Goal: Answer question/provide support: Share knowledge or assist other users

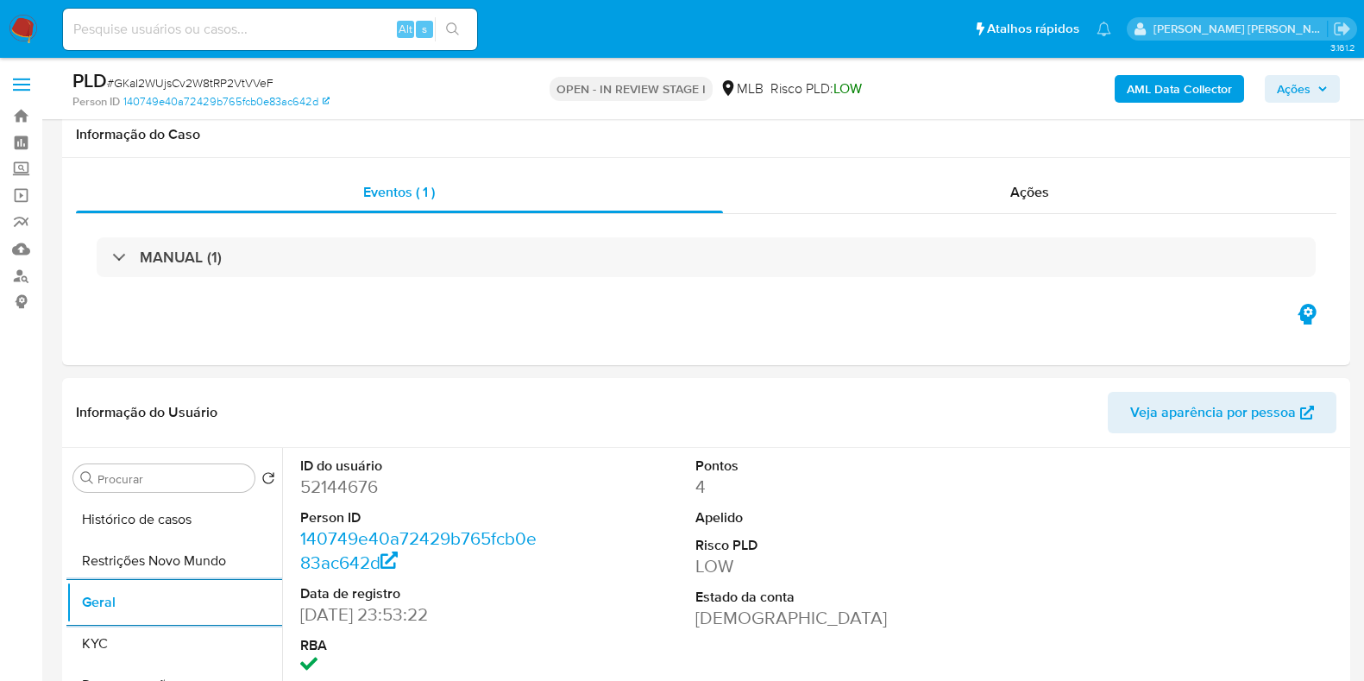
select select "10"
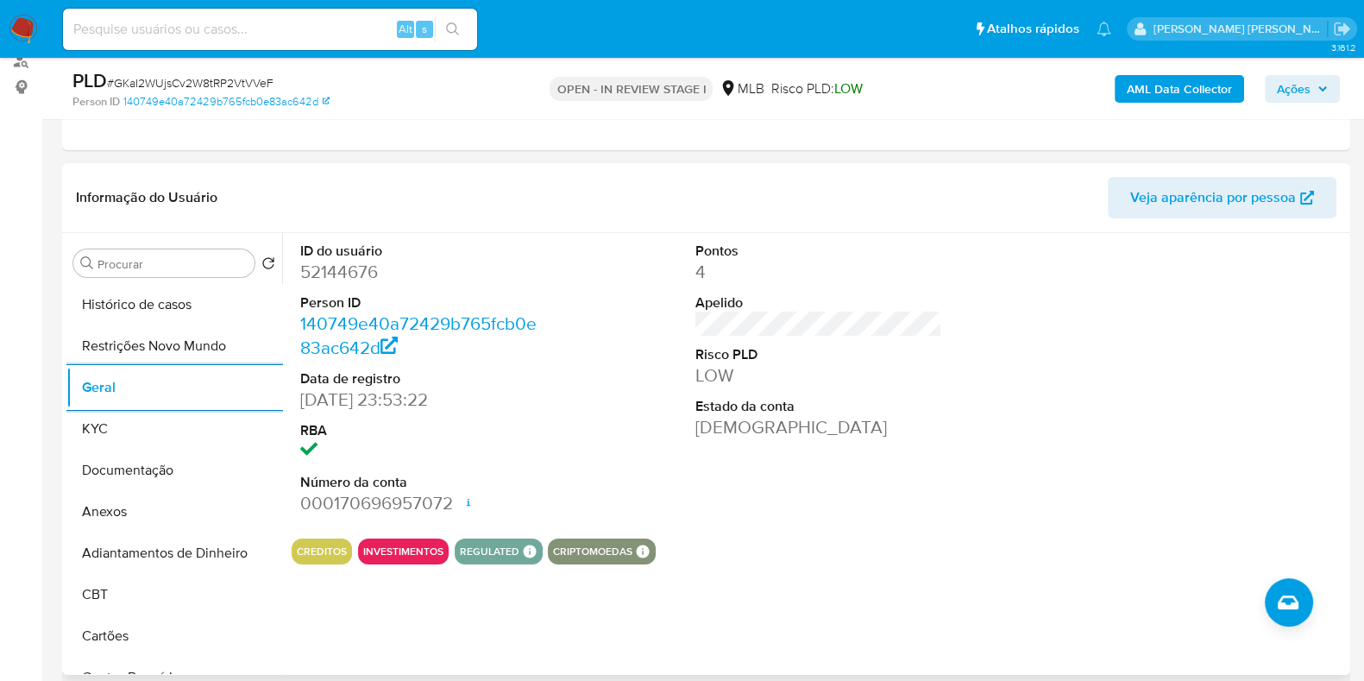
click at [323, 282] on dd "52144676" at bounding box center [423, 272] width 247 height 24
click at [326, 282] on dd "52144676" at bounding box center [423, 272] width 247 height 24
copy dd "52144676"
click at [1309, 91] on span "Ações" at bounding box center [1294, 89] width 34 height 28
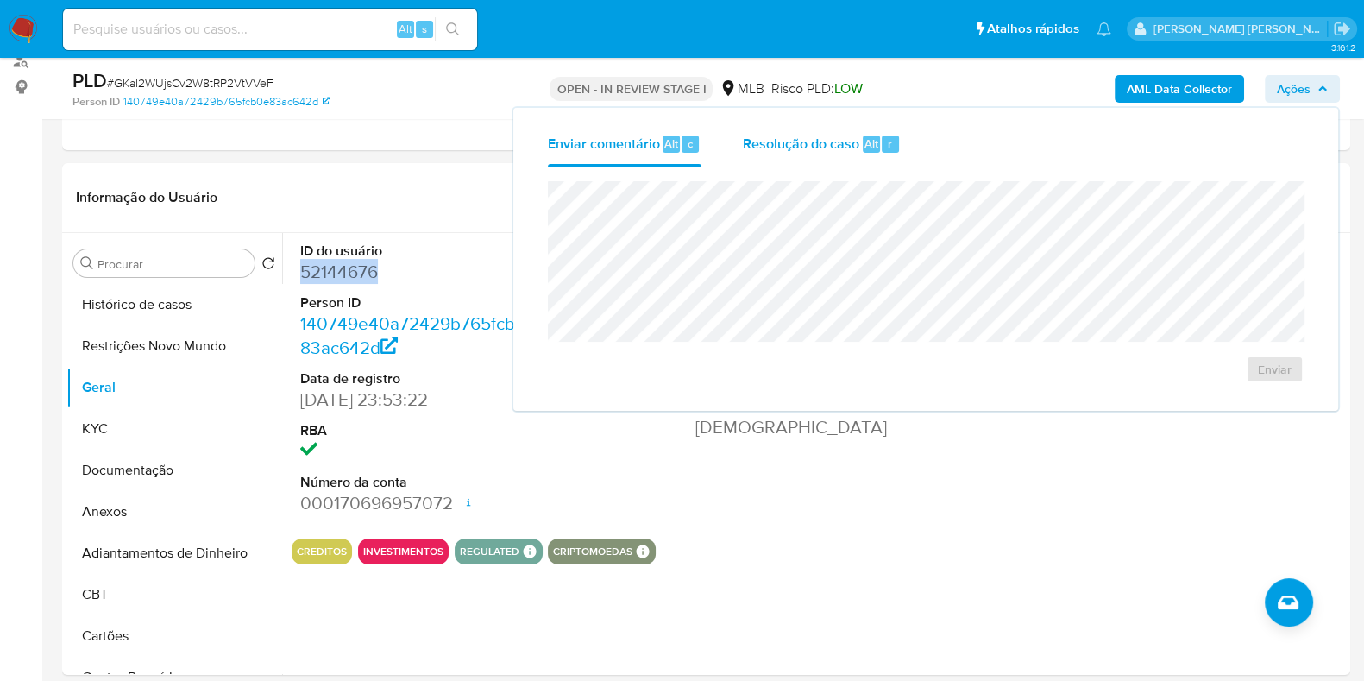
click at [821, 141] on span "Resolução do caso" at bounding box center [801, 143] width 116 height 20
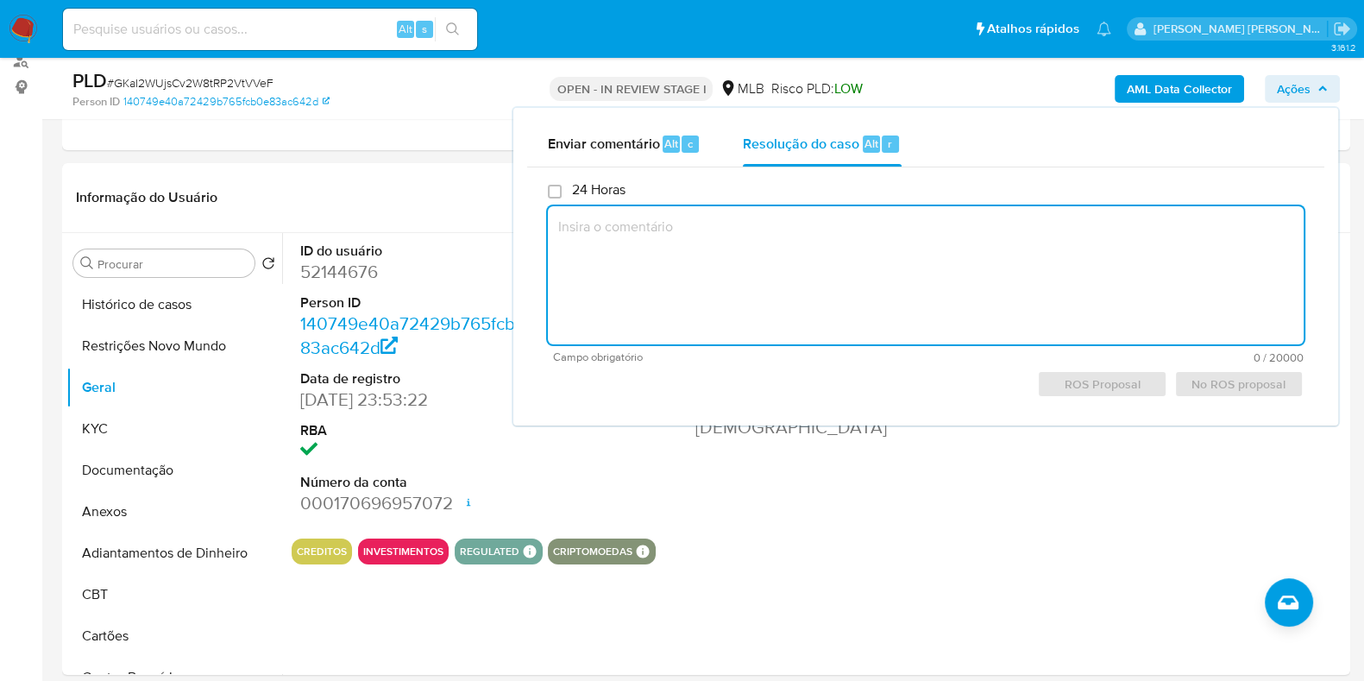
paste textarea "Através de solicitação de nosso parceiro comercial Paxos, foram analisadas oper…"
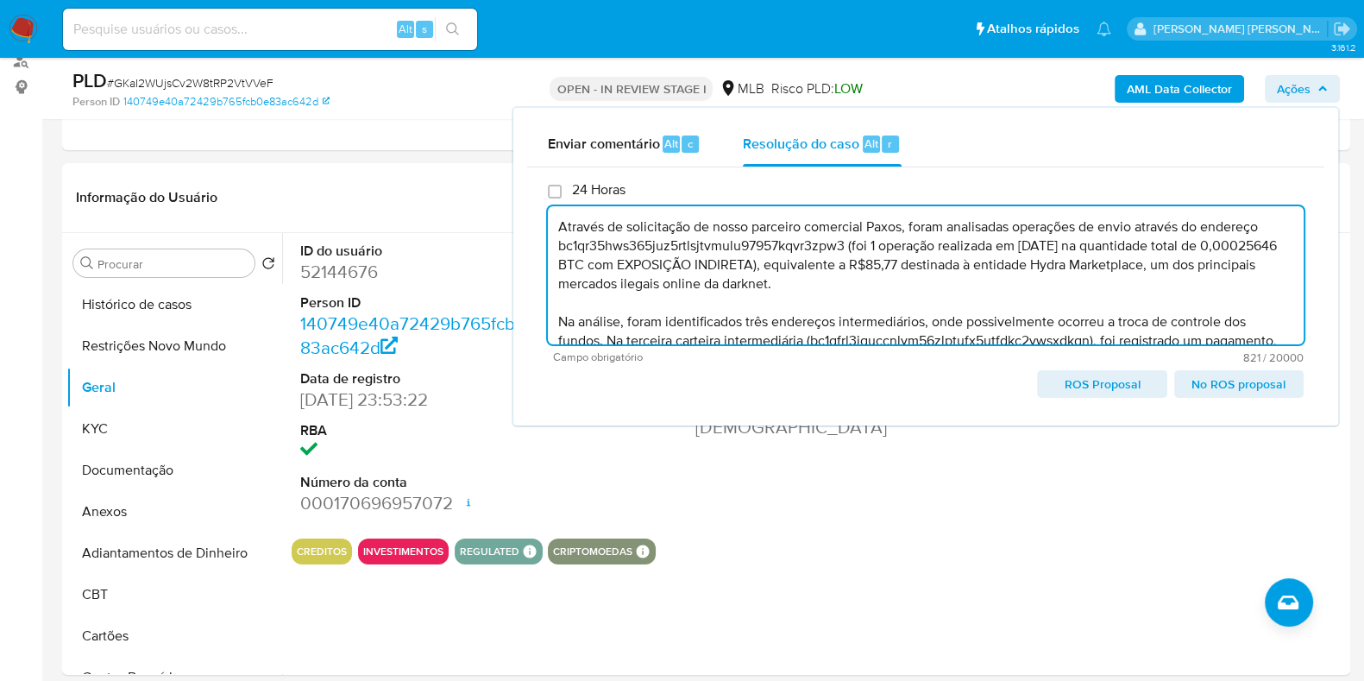
scroll to position [64, 0]
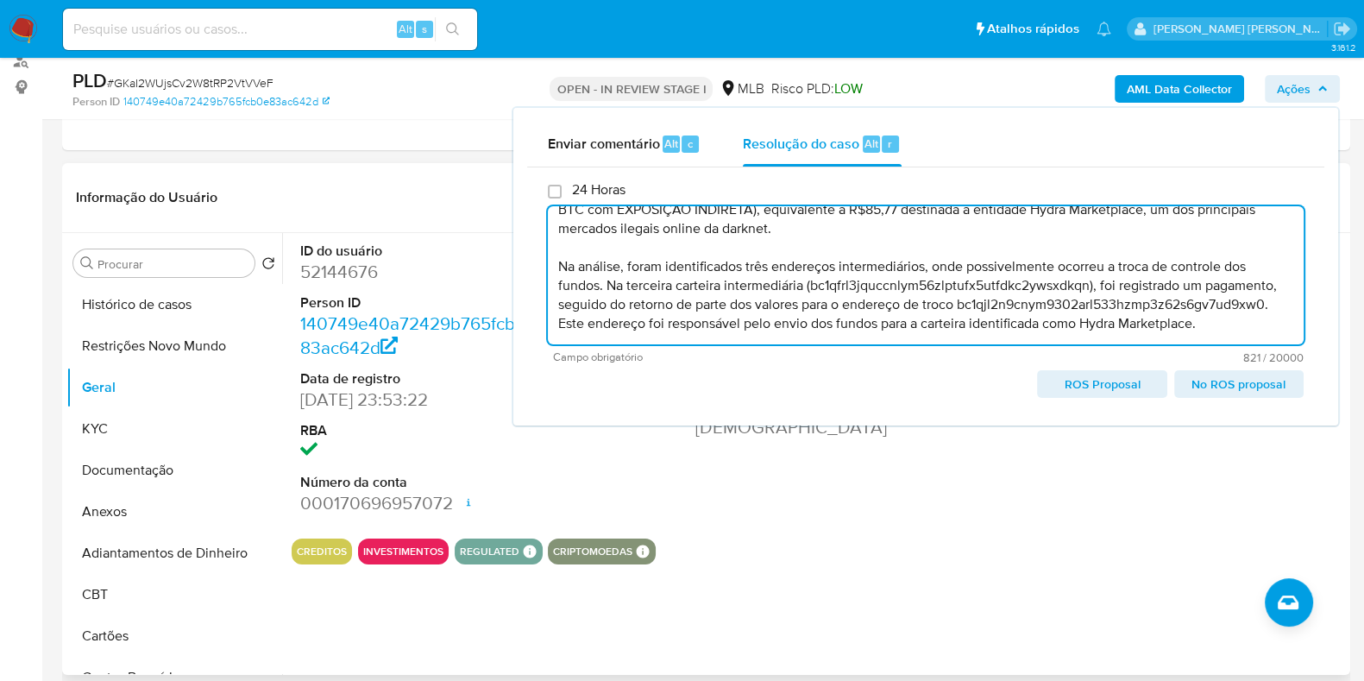
type textarea "Através de solicitação de nosso parceiro comercial Paxos, foram analisadas oper…"
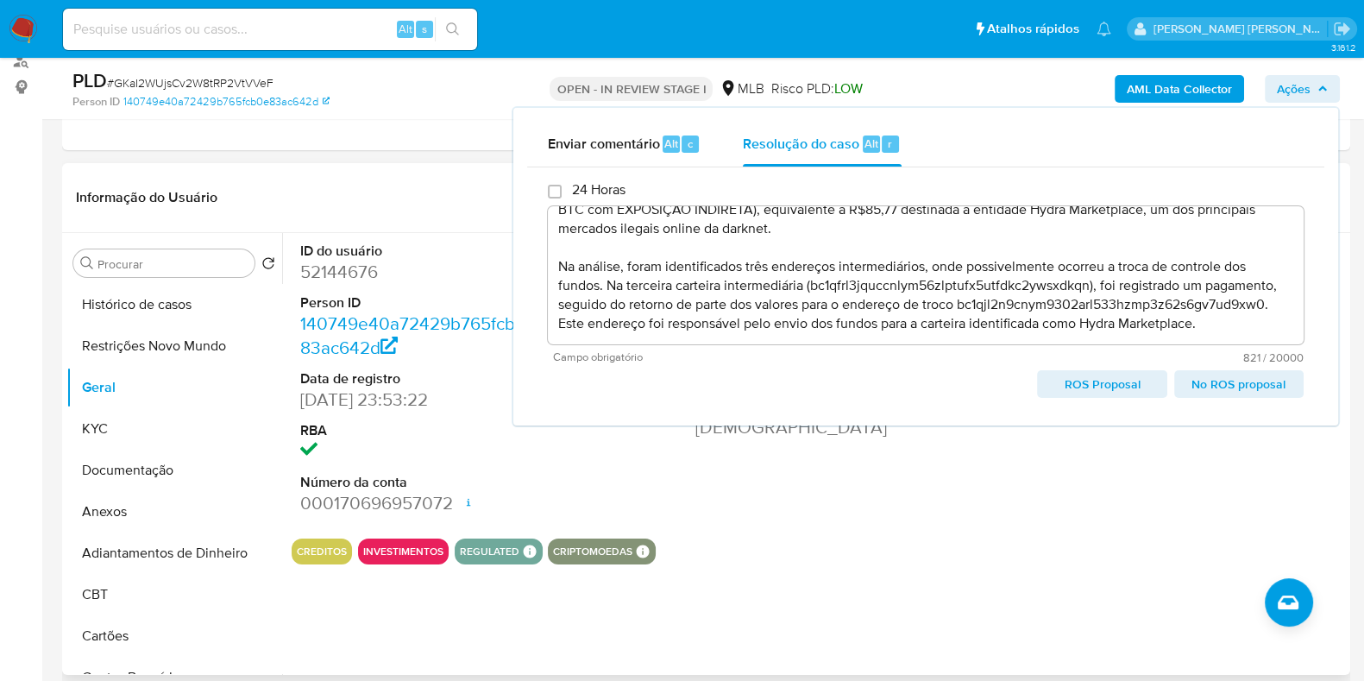
click at [906, 493] on div "Pontos 4 Apelido Risco PLD LOW Estado da conta Ativa" at bounding box center [819, 379] width 264 height 292
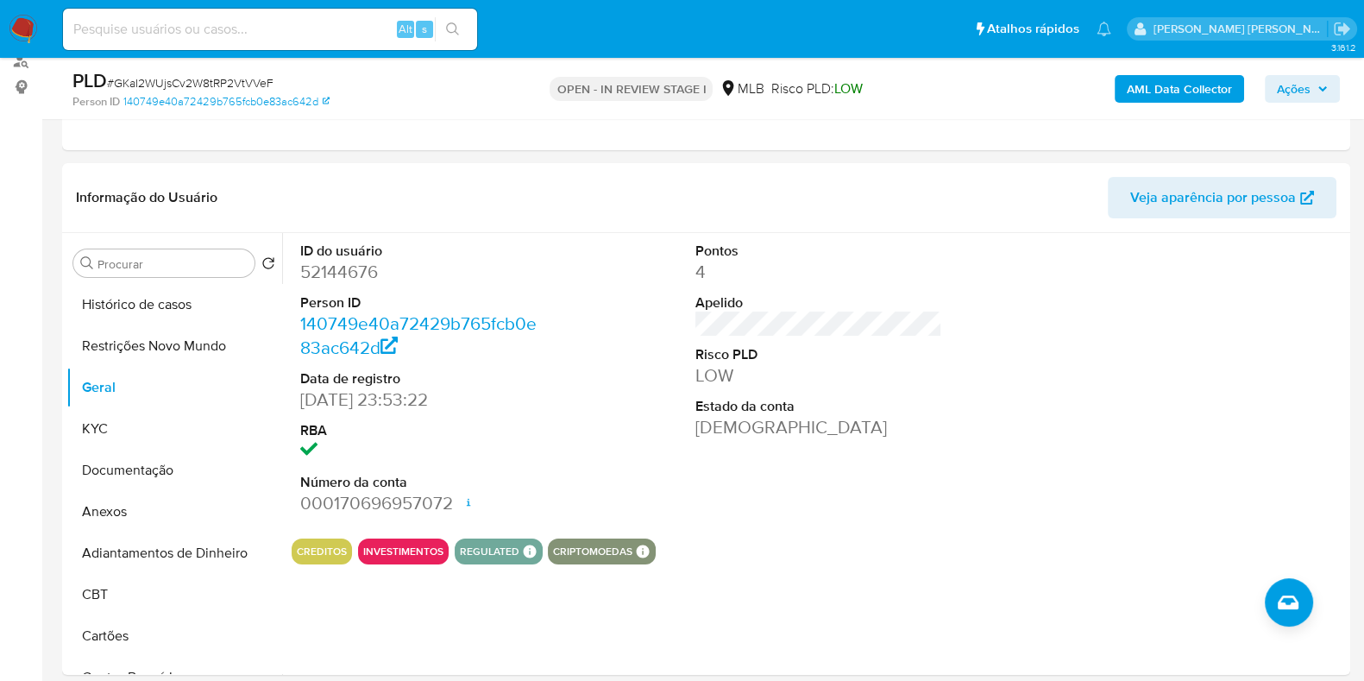
drag, startPoint x: 94, startPoint y: 423, endPoint x: 42, endPoint y: 359, distance: 82.2
click at [94, 424] on button "KYC" at bounding box center [174, 428] width 216 height 41
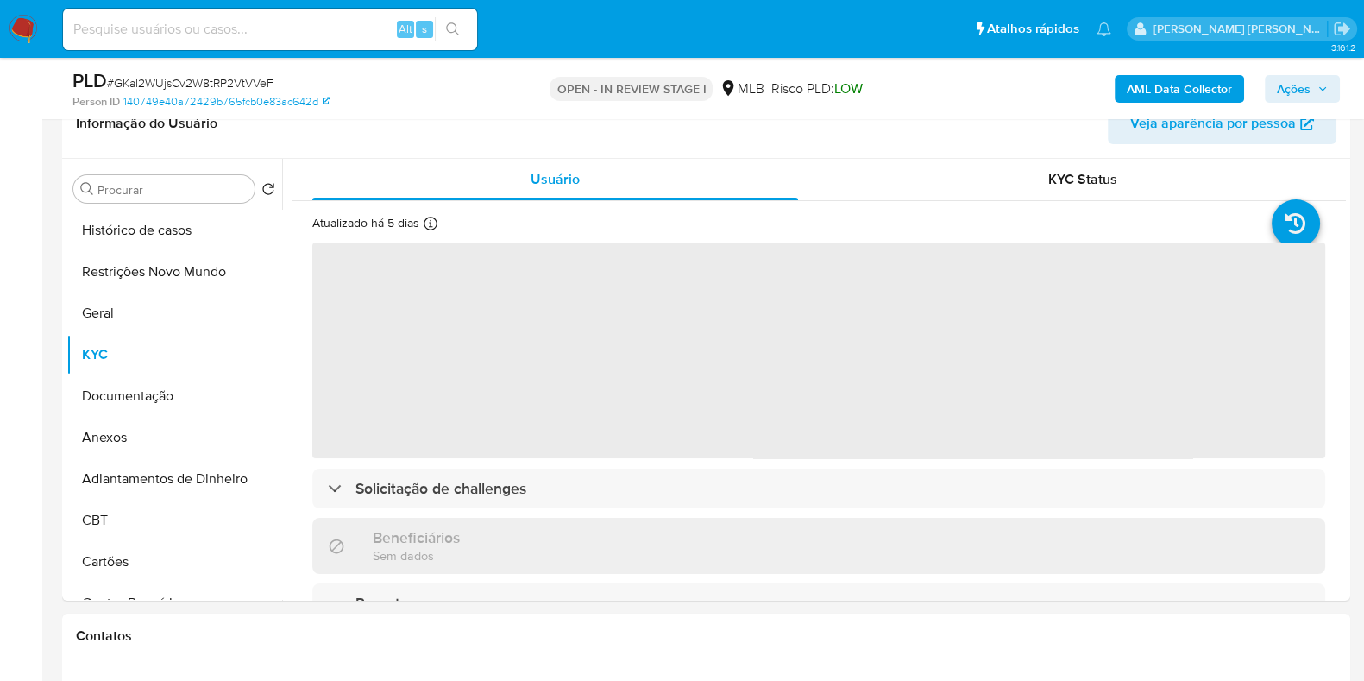
scroll to position [323, 0]
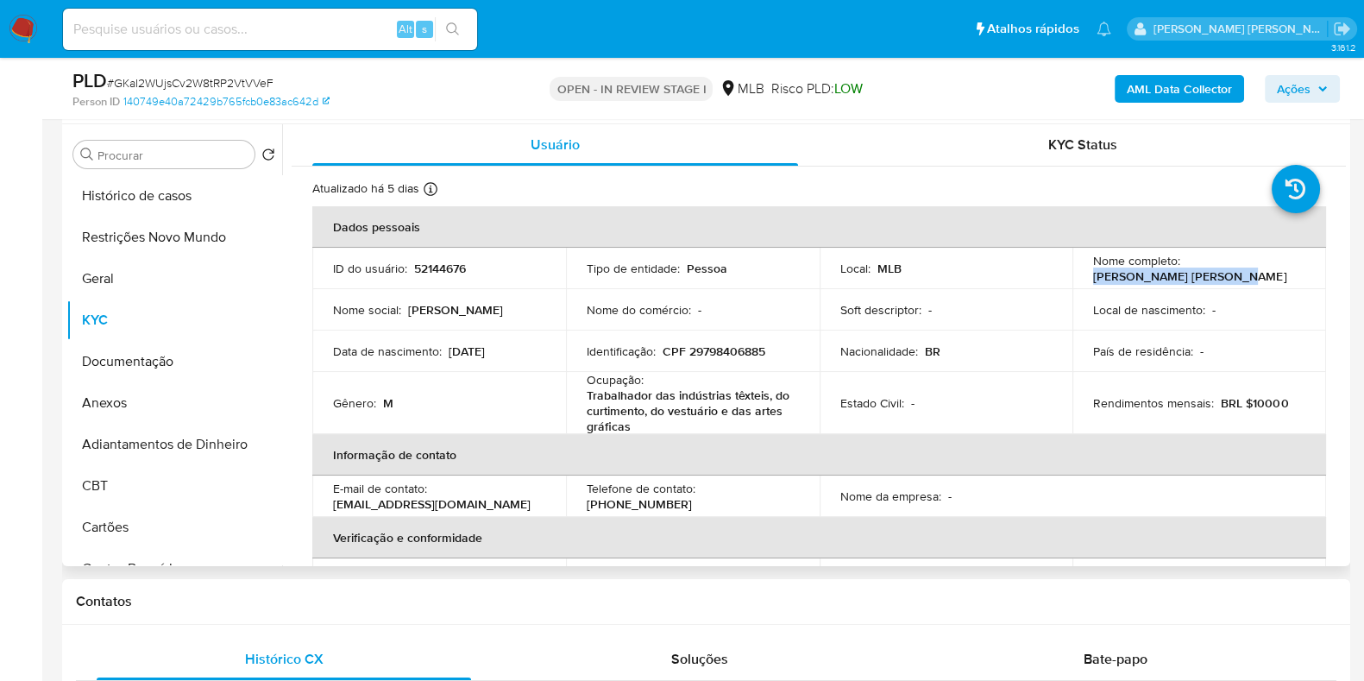
drag, startPoint x: 1226, startPoint y: 277, endPoint x: 1079, endPoint y: 277, distance: 146.7
click at [1079, 277] on td "Nome completo : Gilson da Silva Ribeiro" at bounding box center [1199, 268] width 254 height 41
copy p "Gilson da Silva Ribeiro"
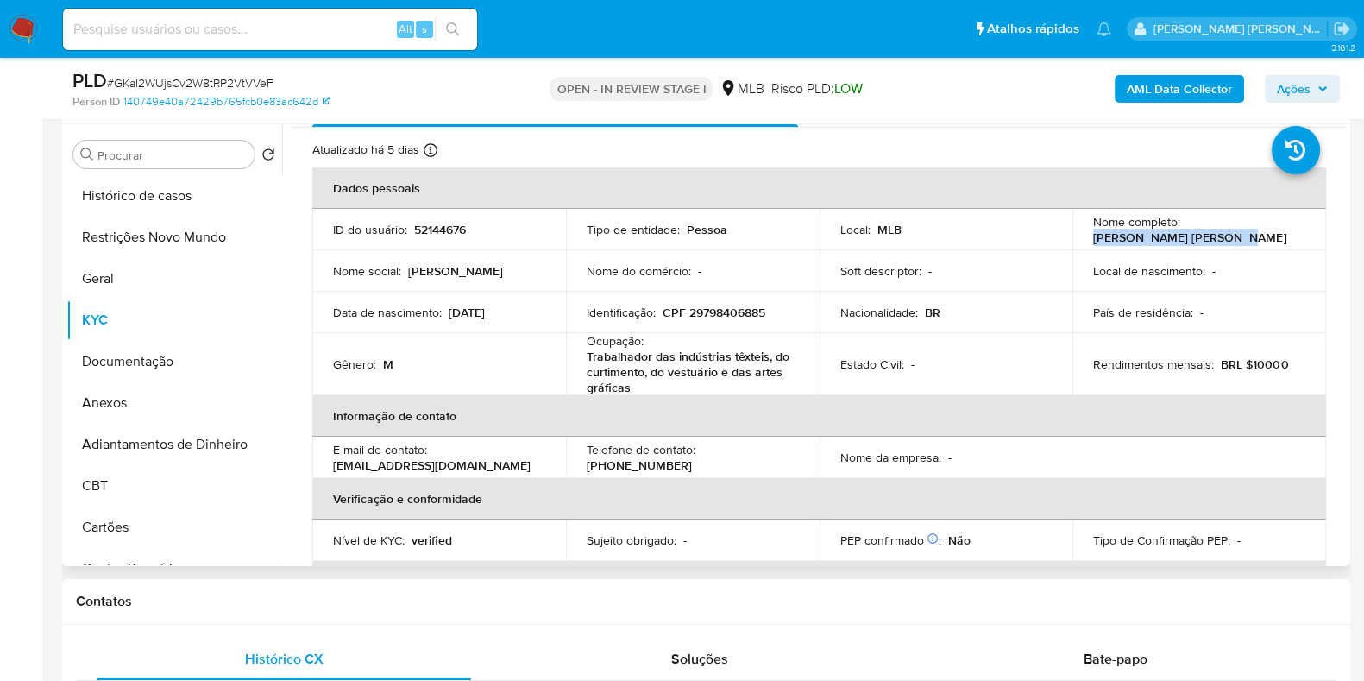
scroll to position [15, 0]
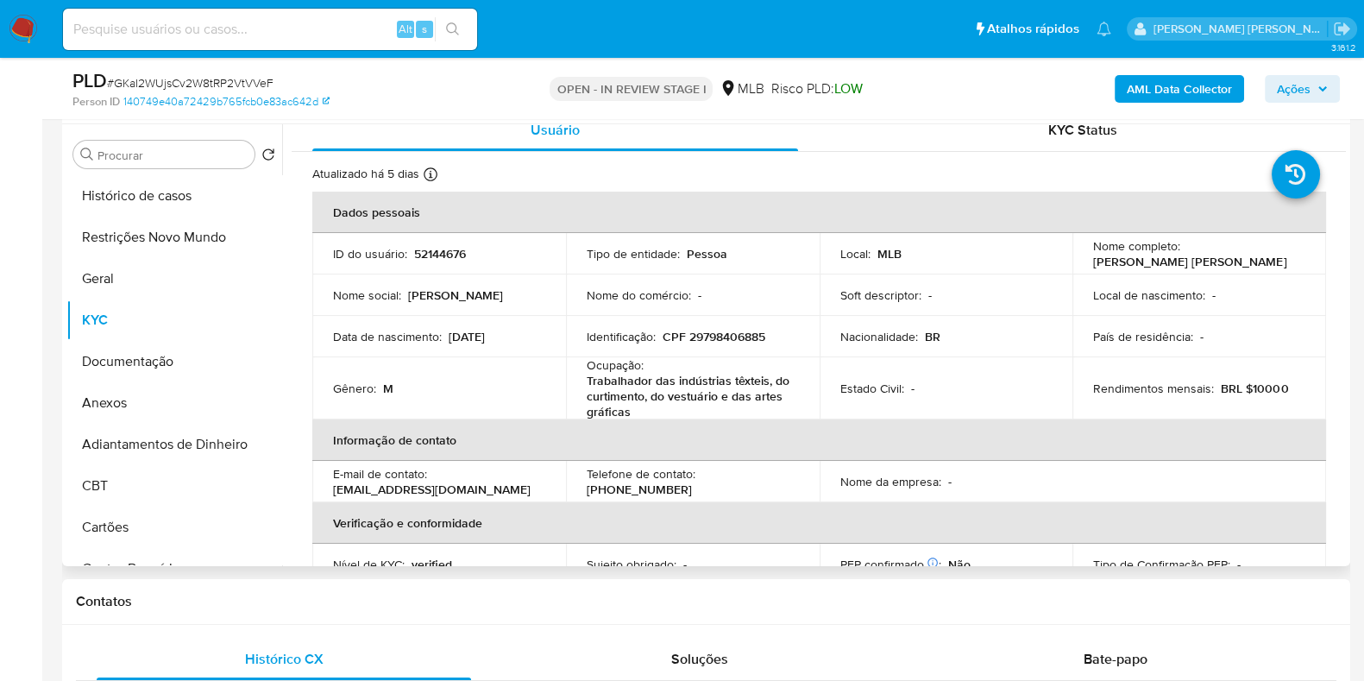
click at [732, 336] on p "CPF 29798406885" at bounding box center [714, 337] width 103 height 16
copy p "29798406885"
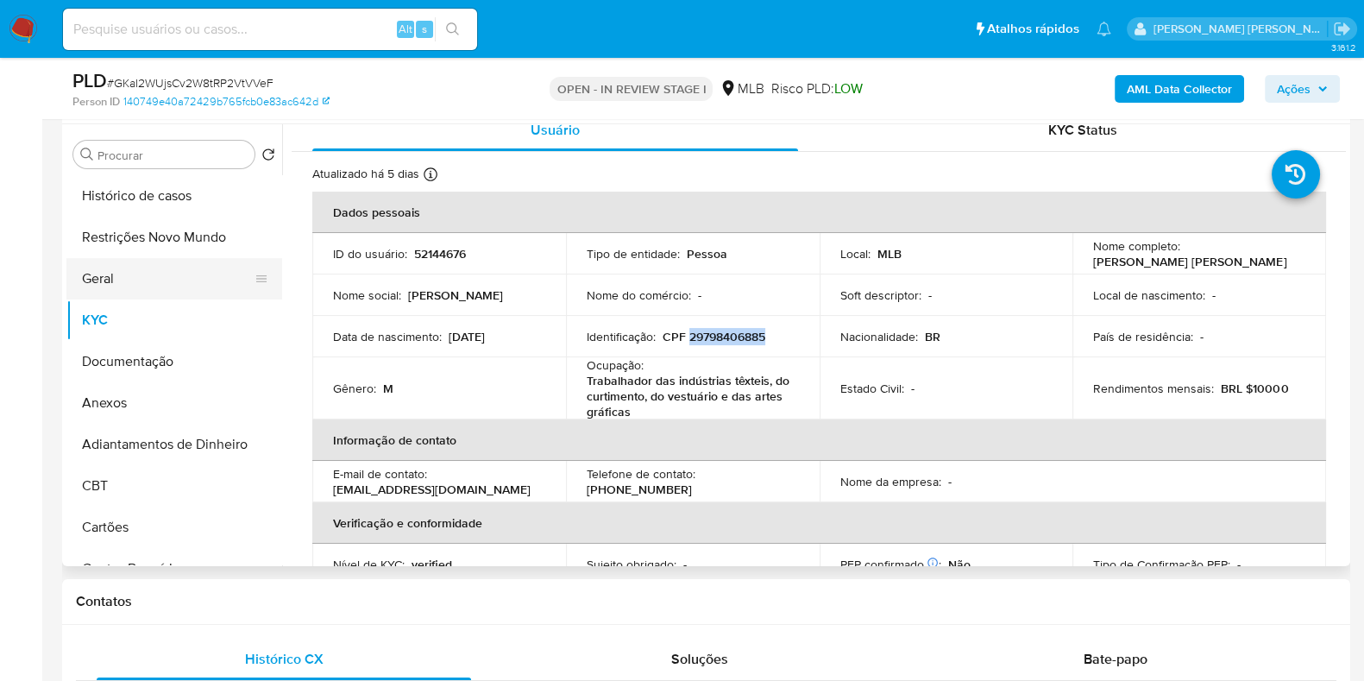
click at [125, 286] on button "Geral" at bounding box center [167, 278] width 202 height 41
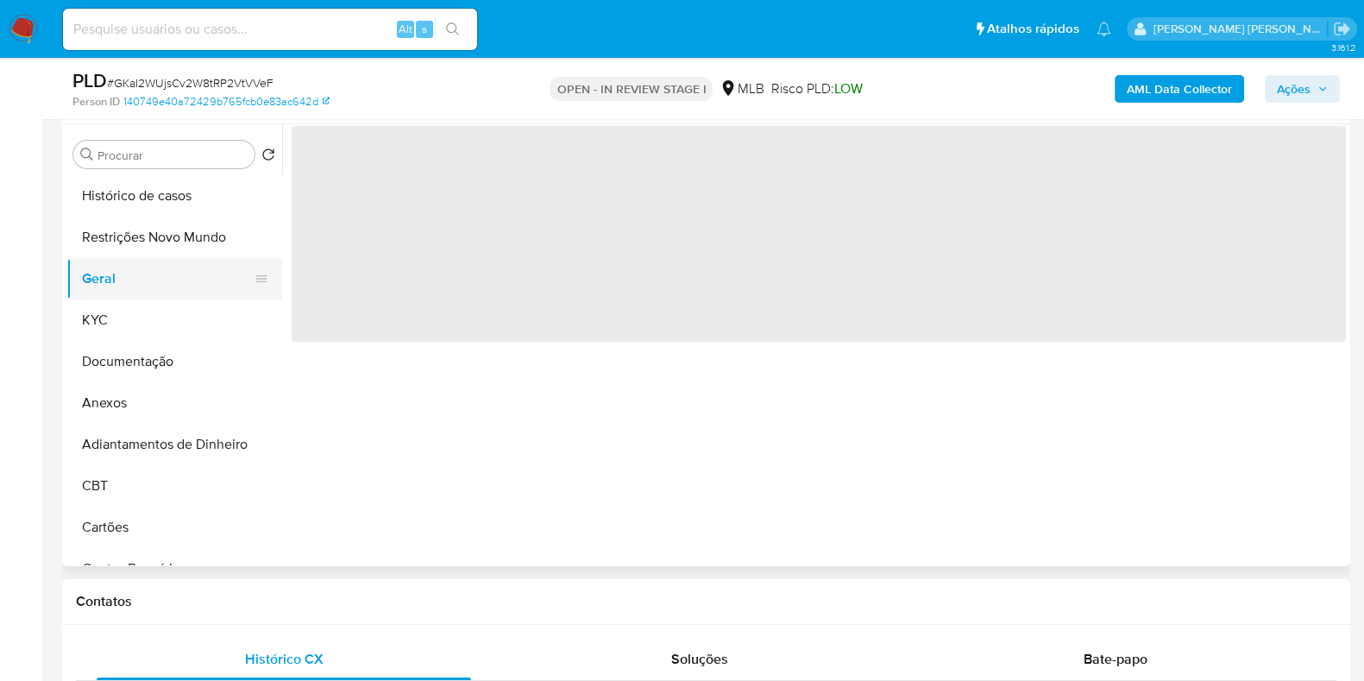
scroll to position [0, 0]
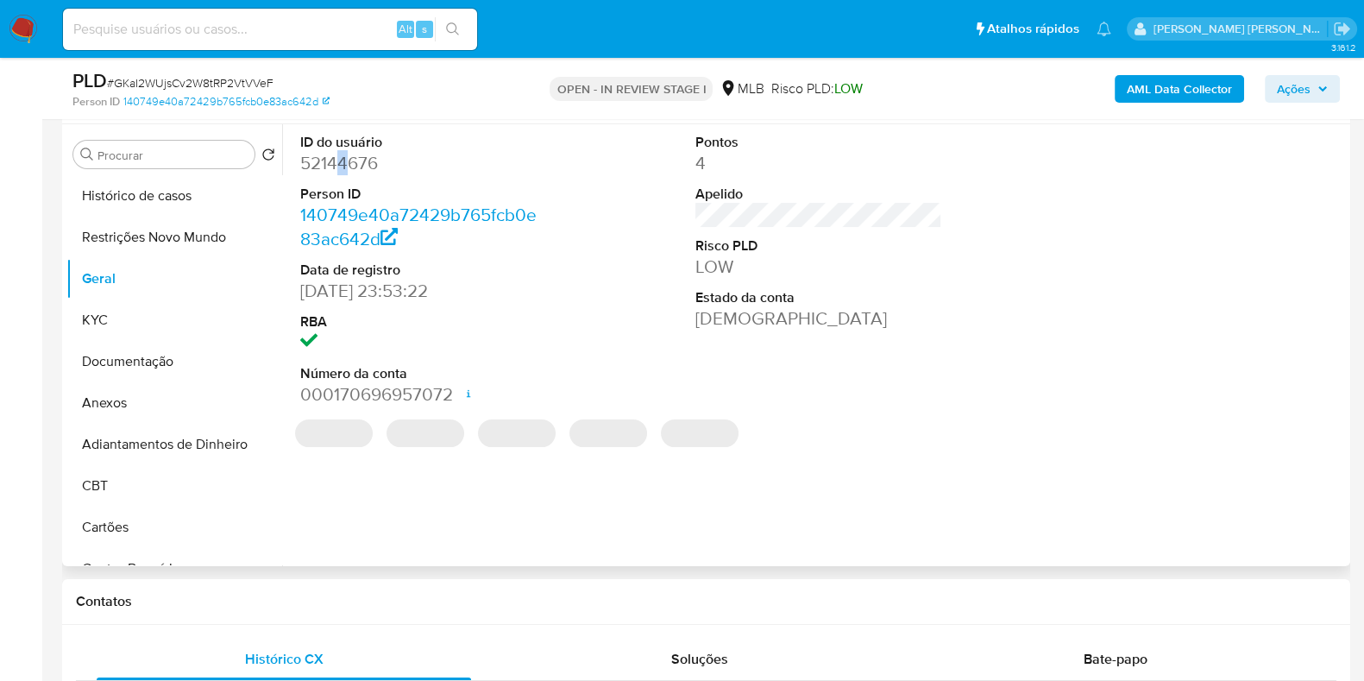
click at [342, 166] on dd "52144676" at bounding box center [423, 163] width 247 height 24
copy dd "4"
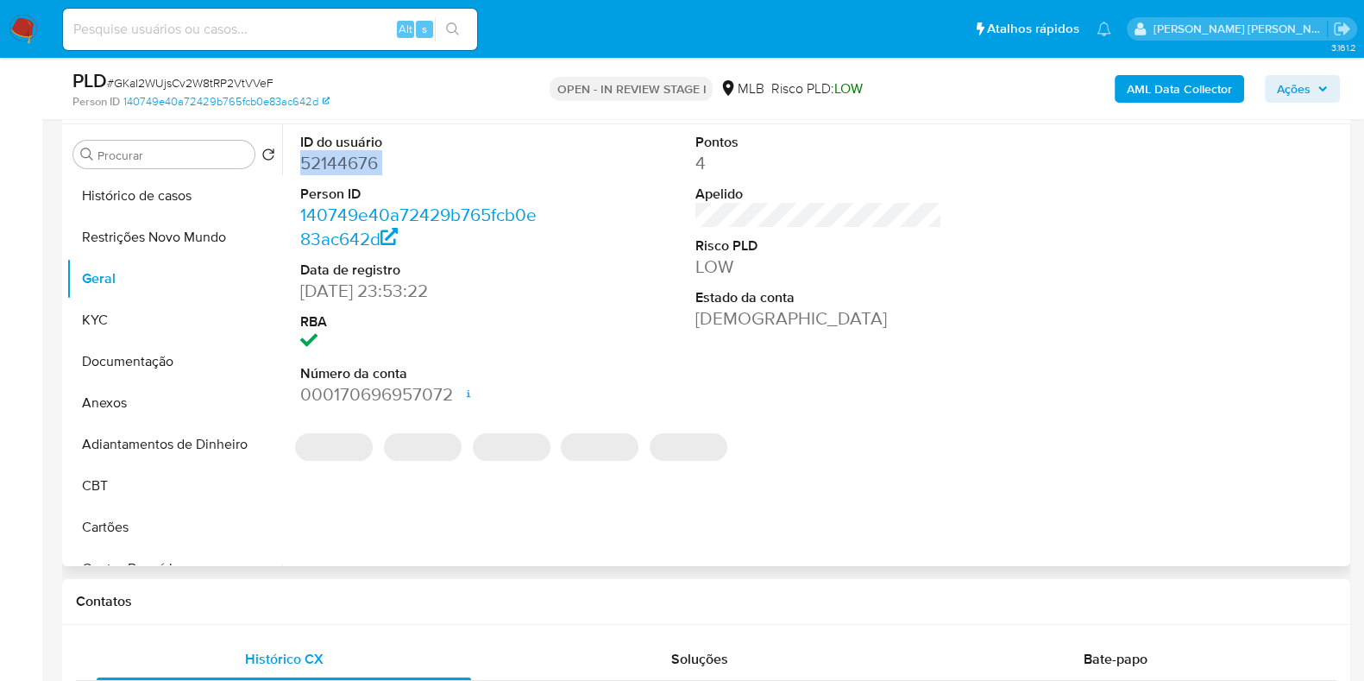
click at [342, 166] on dd "52144676" at bounding box center [423, 163] width 247 height 24
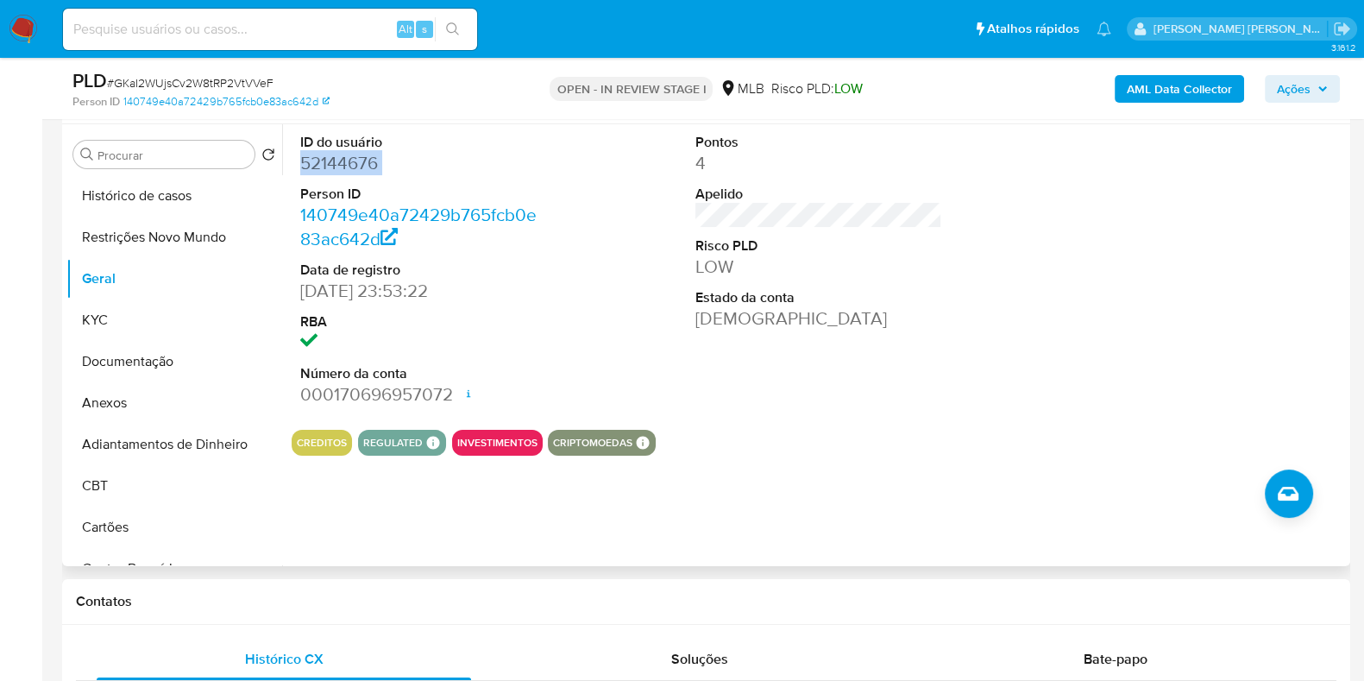
click at [342, 166] on dd "52144676" at bounding box center [423, 163] width 247 height 24
copy dd "52144676"
click at [146, 236] on button "Restrições Novo Mundo" at bounding box center [167, 237] width 202 height 41
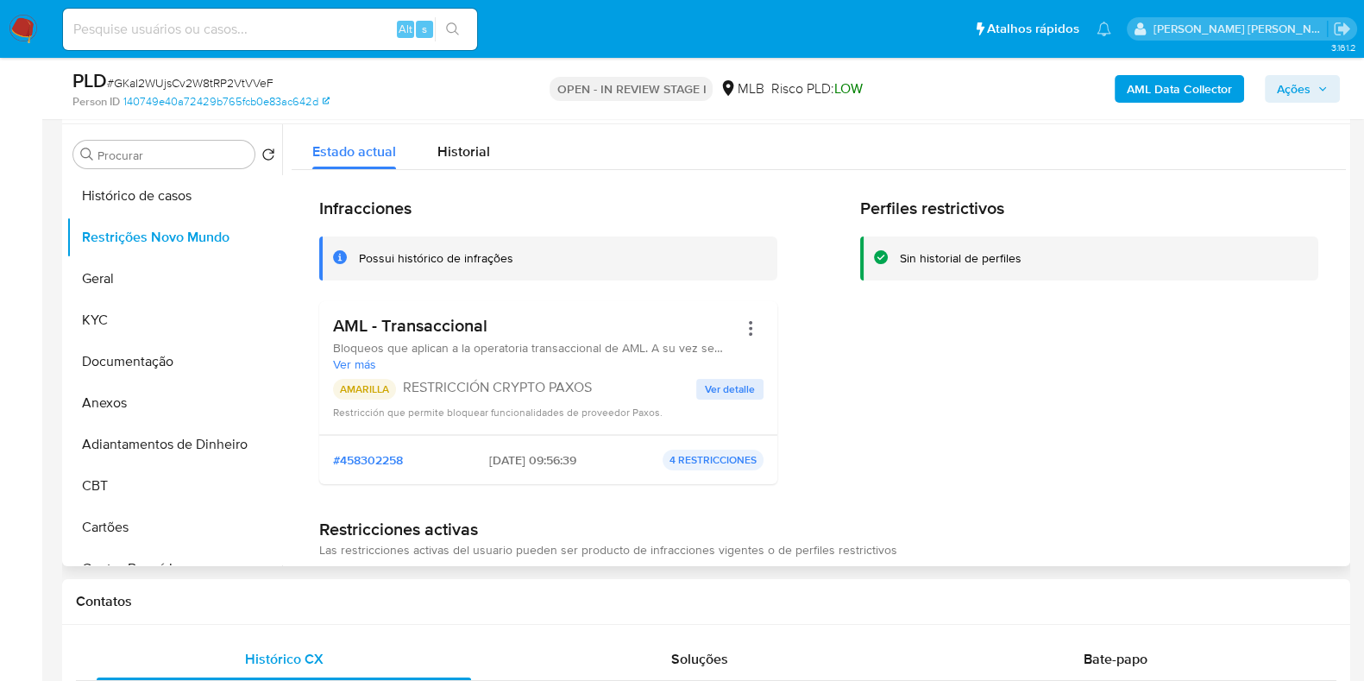
drag, startPoint x: 520, startPoint y: 317, endPoint x: 335, endPoint y: 330, distance: 185.9
click at [335, 330] on h3 "AML - Transaccional" at bounding box center [535, 326] width 405 height 22
click at [185, 355] on button "Documentação" at bounding box center [167, 361] width 202 height 41
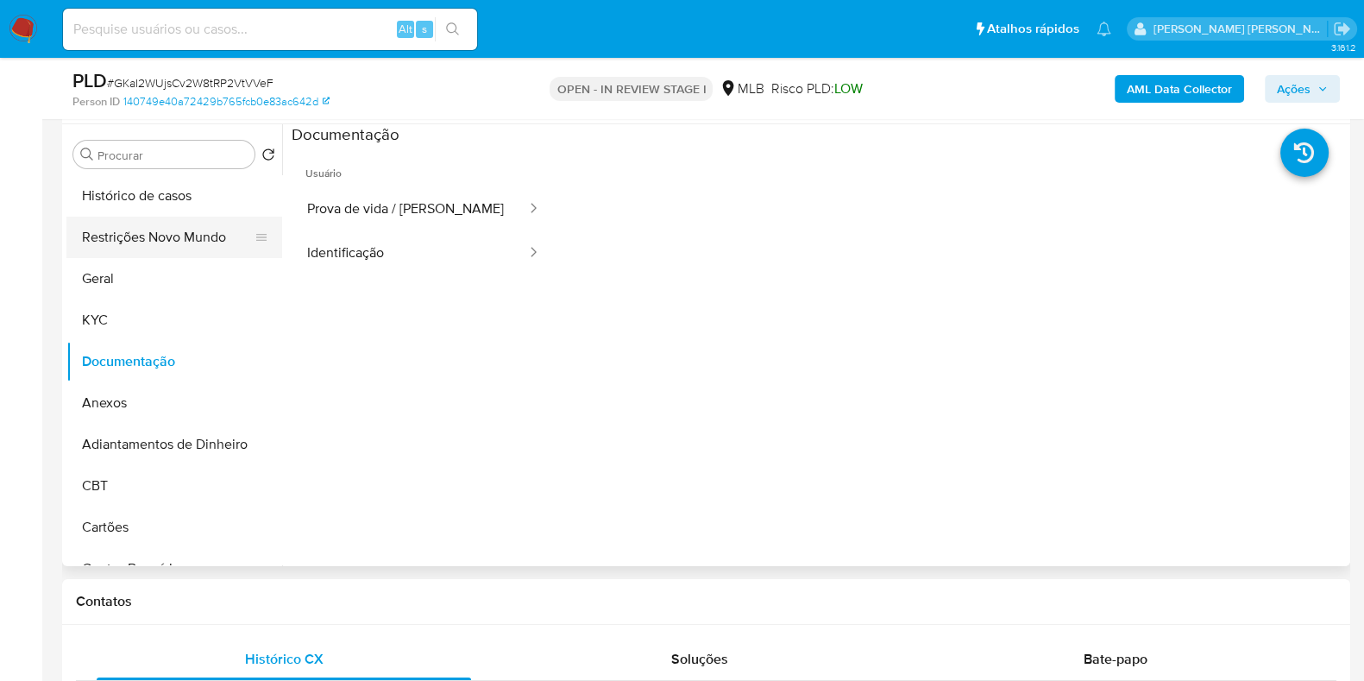
click at [147, 229] on button "Restrições Novo Mundo" at bounding box center [167, 237] width 202 height 41
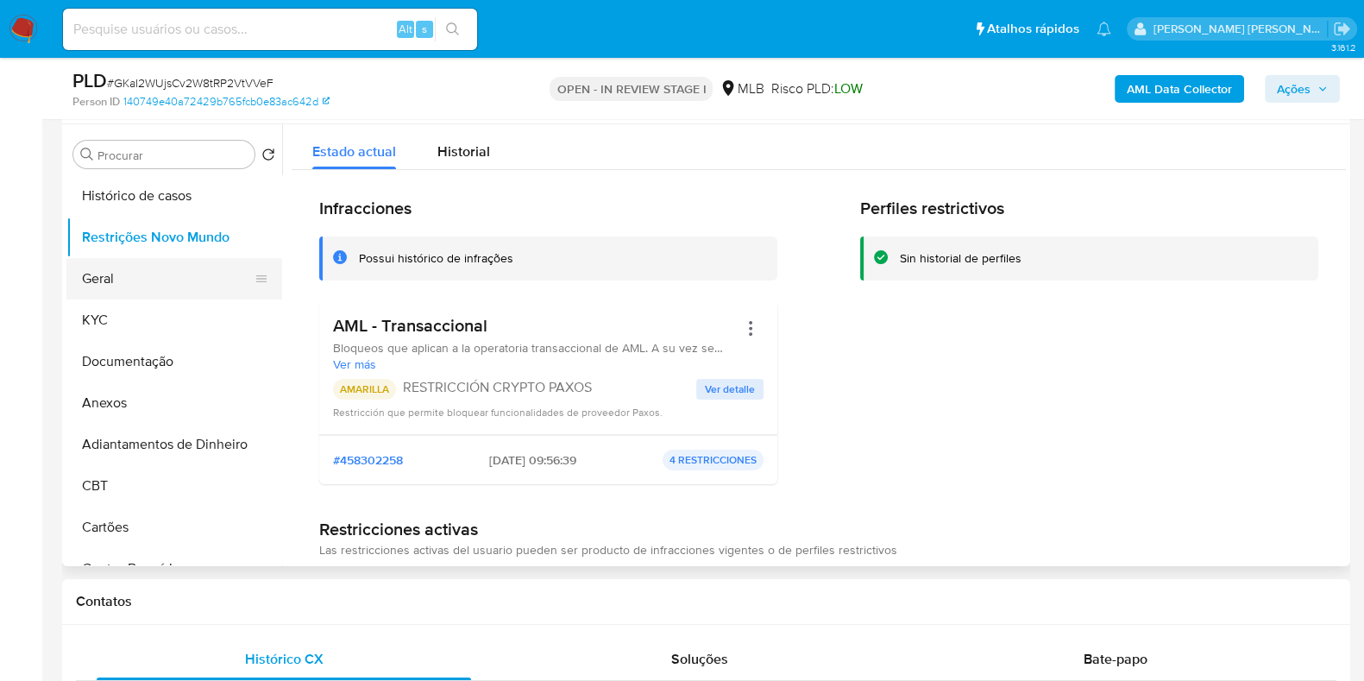
click at [115, 265] on button "Geral" at bounding box center [167, 278] width 202 height 41
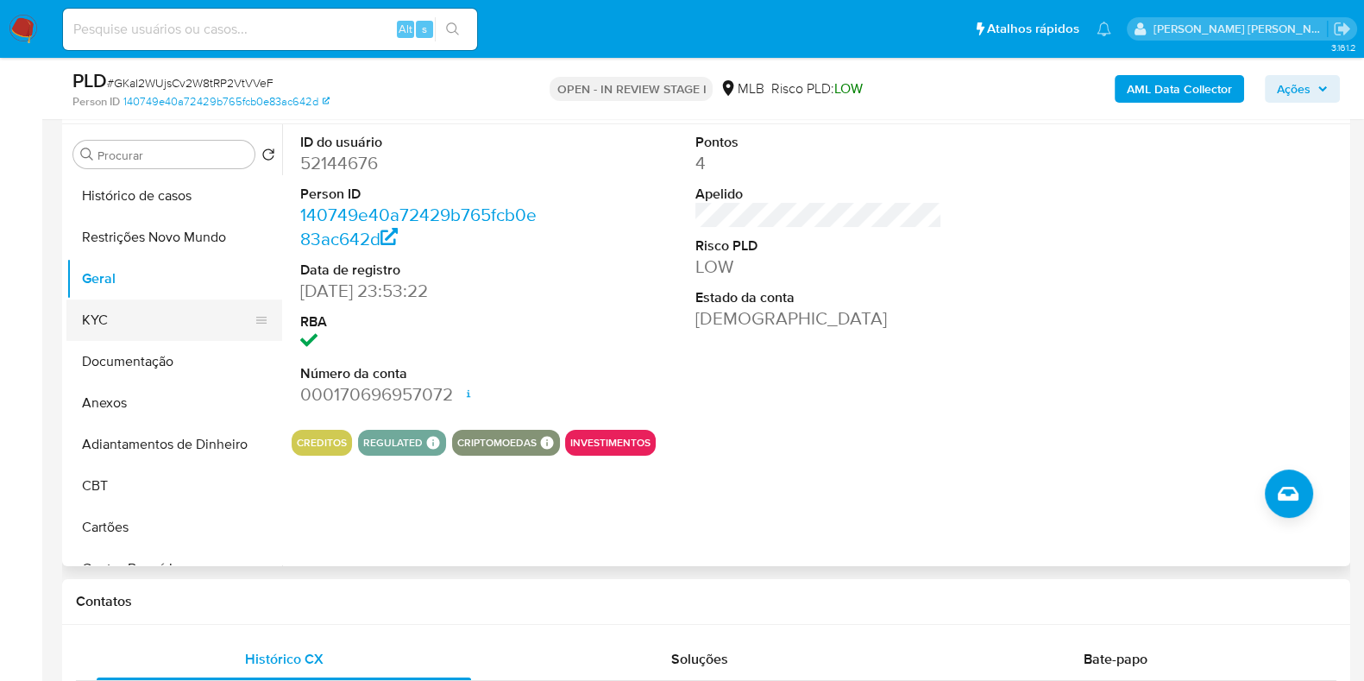
click at [122, 320] on button "KYC" at bounding box center [167, 319] width 202 height 41
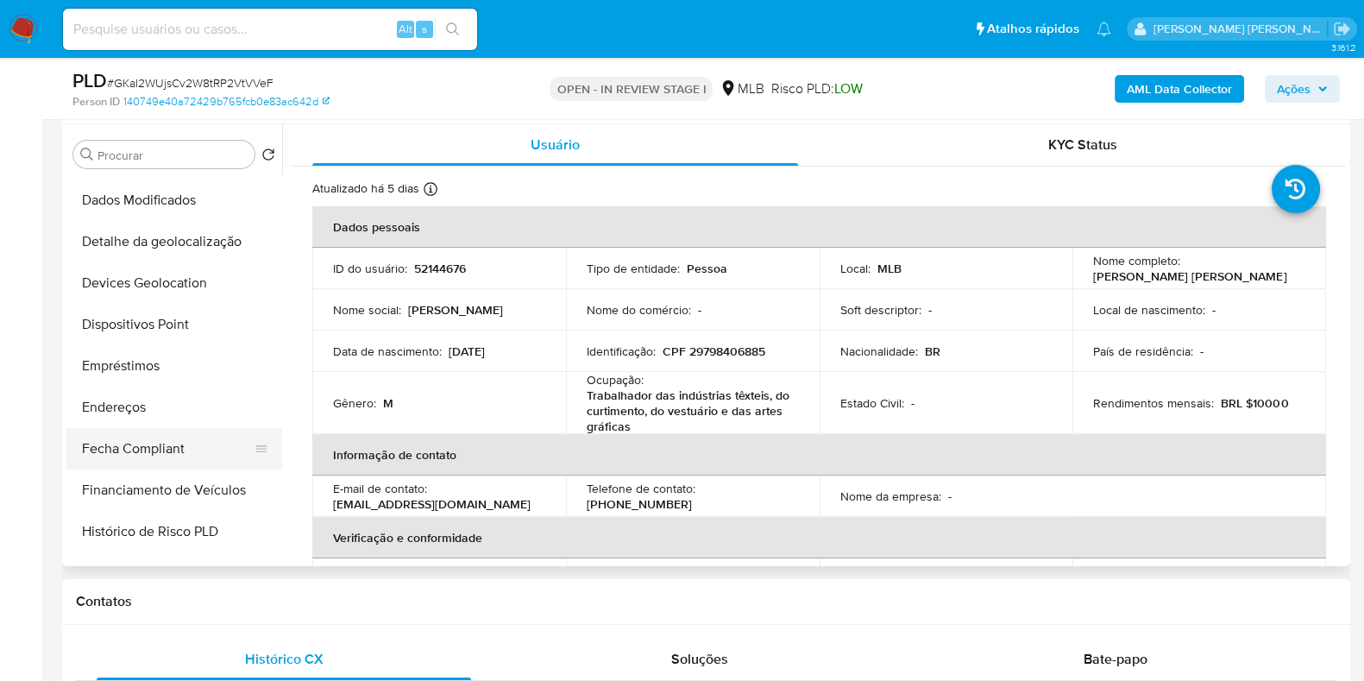
scroll to position [430, 0]
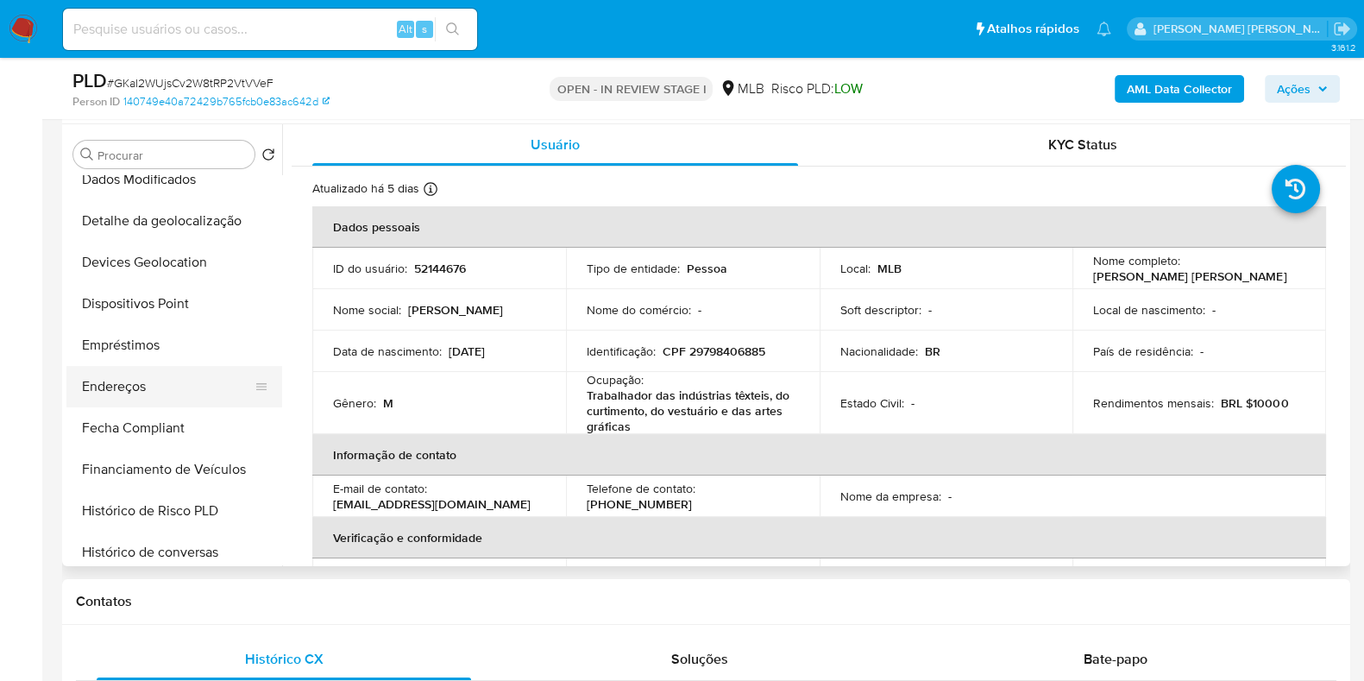
click at [163, 386] on button "Endereços" at bounding box center [167, 386] width 202 height 41
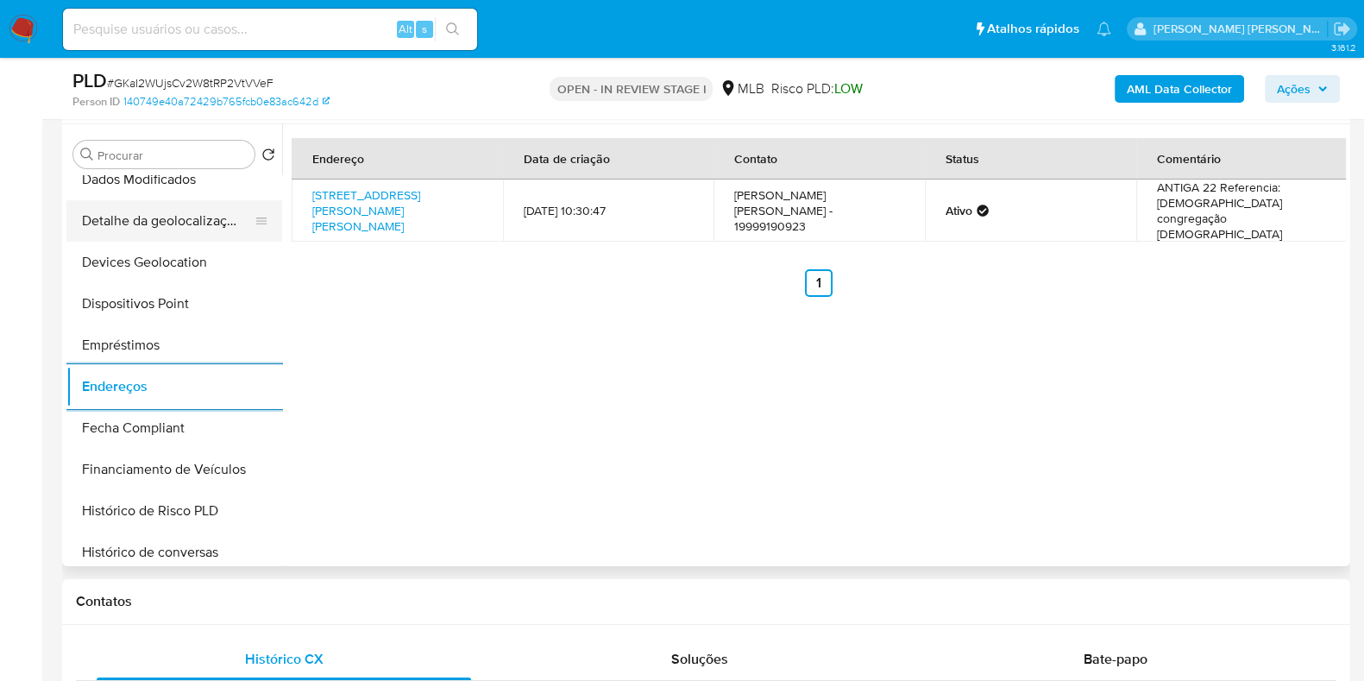
click at [204, 227] on button "Detalhe da geolocalização" at bounding box center [167, 220] width 202 height 41
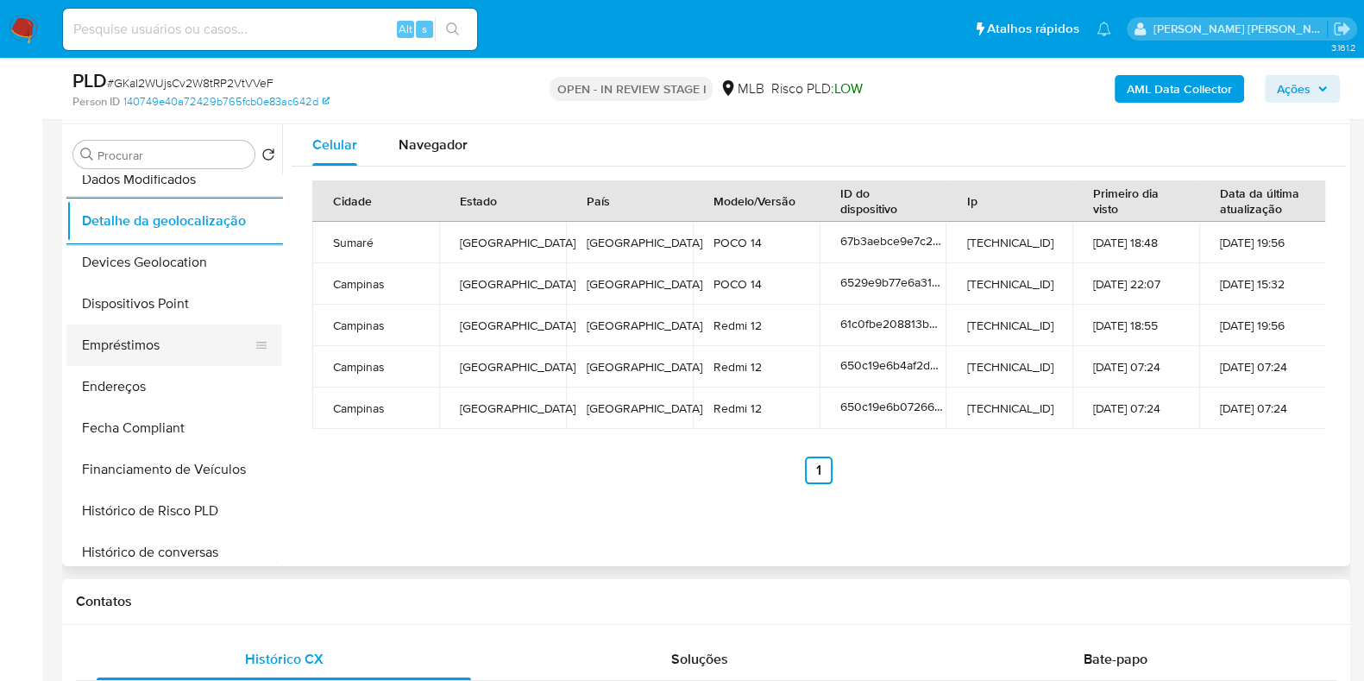
scroll to position [0, 0]
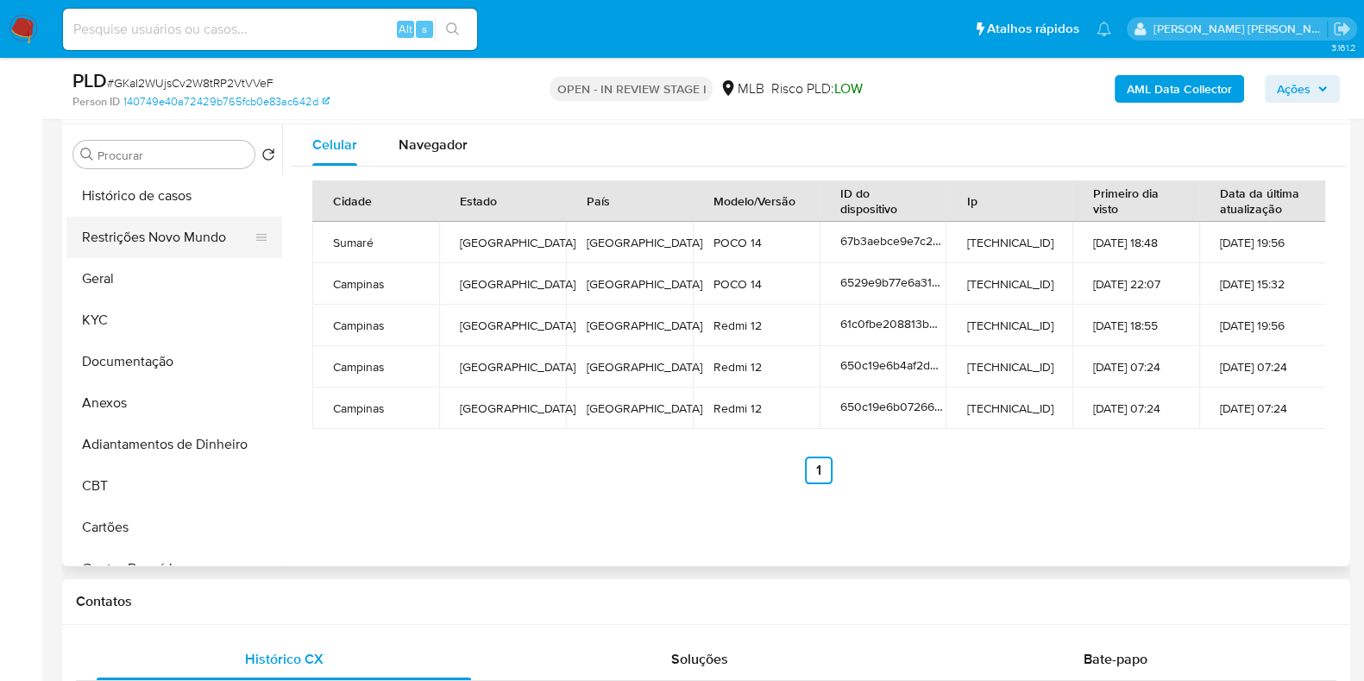
click at [198, 236] on button "Restrições Novo Mundo" at bounding box center [167, 237] width 202 height 41
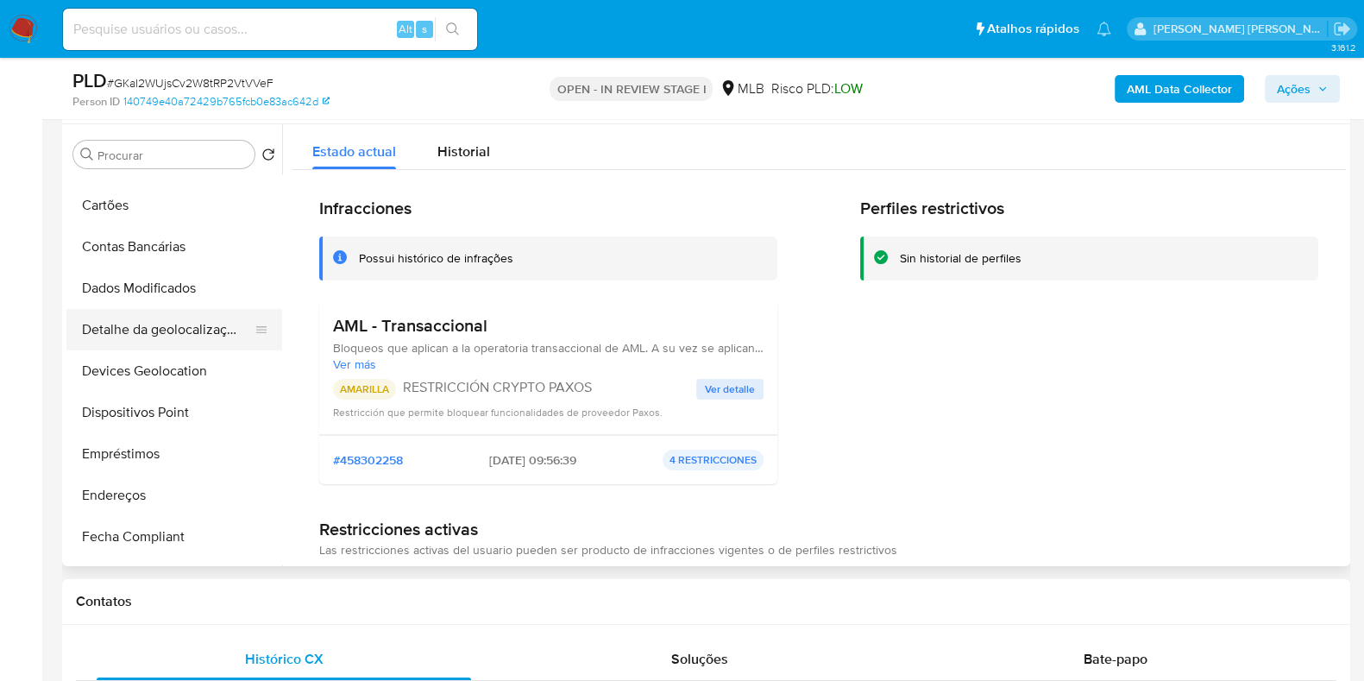
scroll to position [323, 0]
click at [183, 399] on button "Dispositivos Point" at bounding box center [167, 410] width 202 height 41
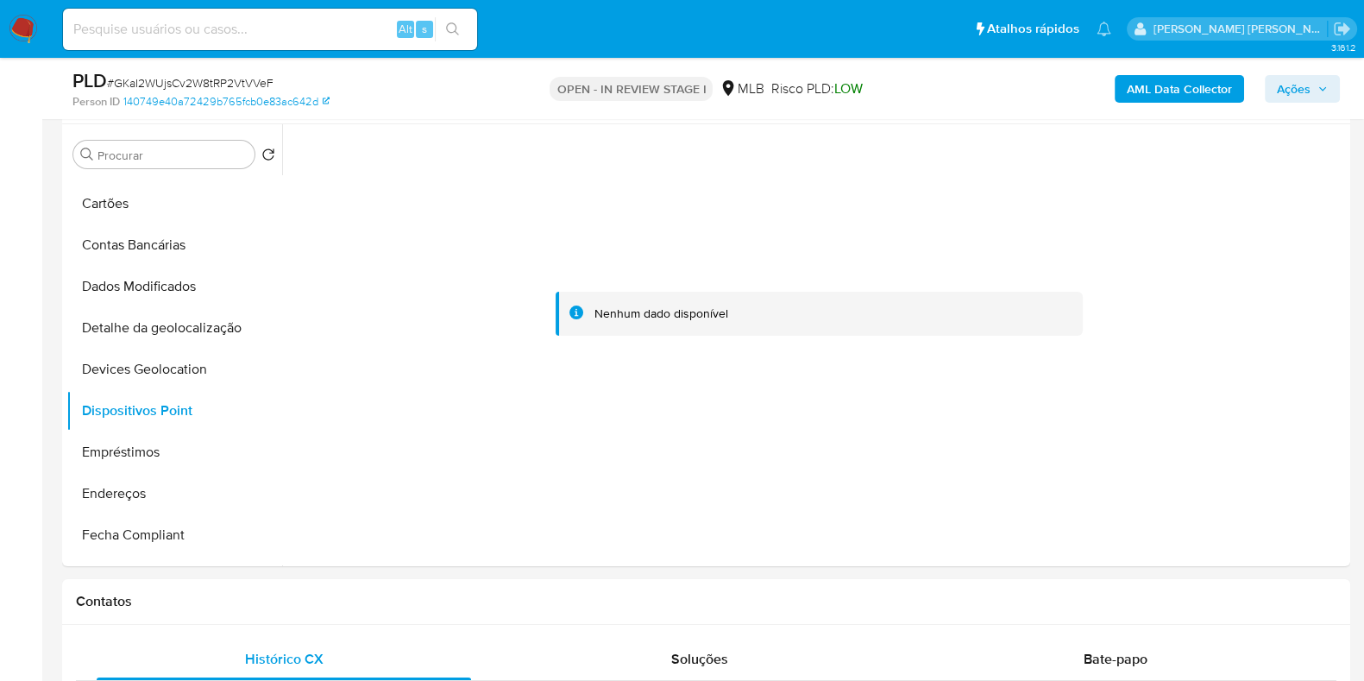
click at [1189, 88] on b "AML Data Collector" at bounding box center [1179, 89] width 105 height 28
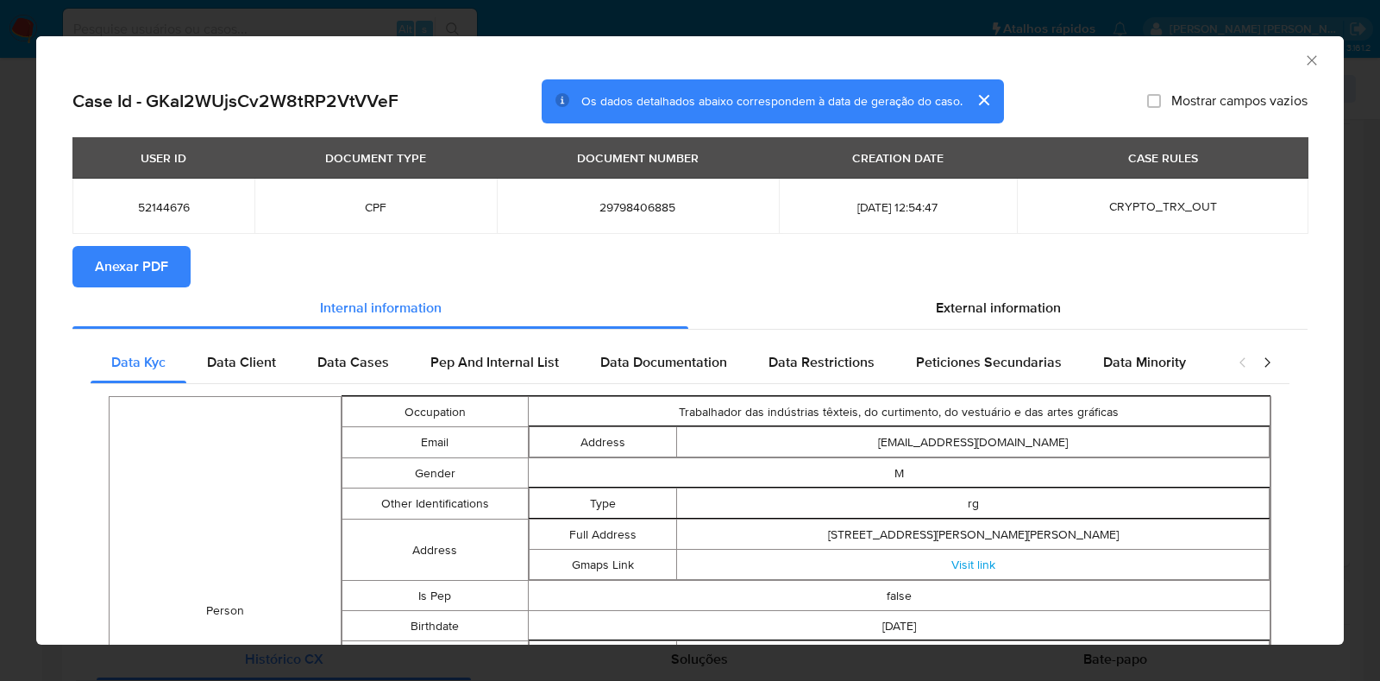
click at [122, 280] on span "Anexar PDF" at bounding box center [131, 267] width 73 height 38
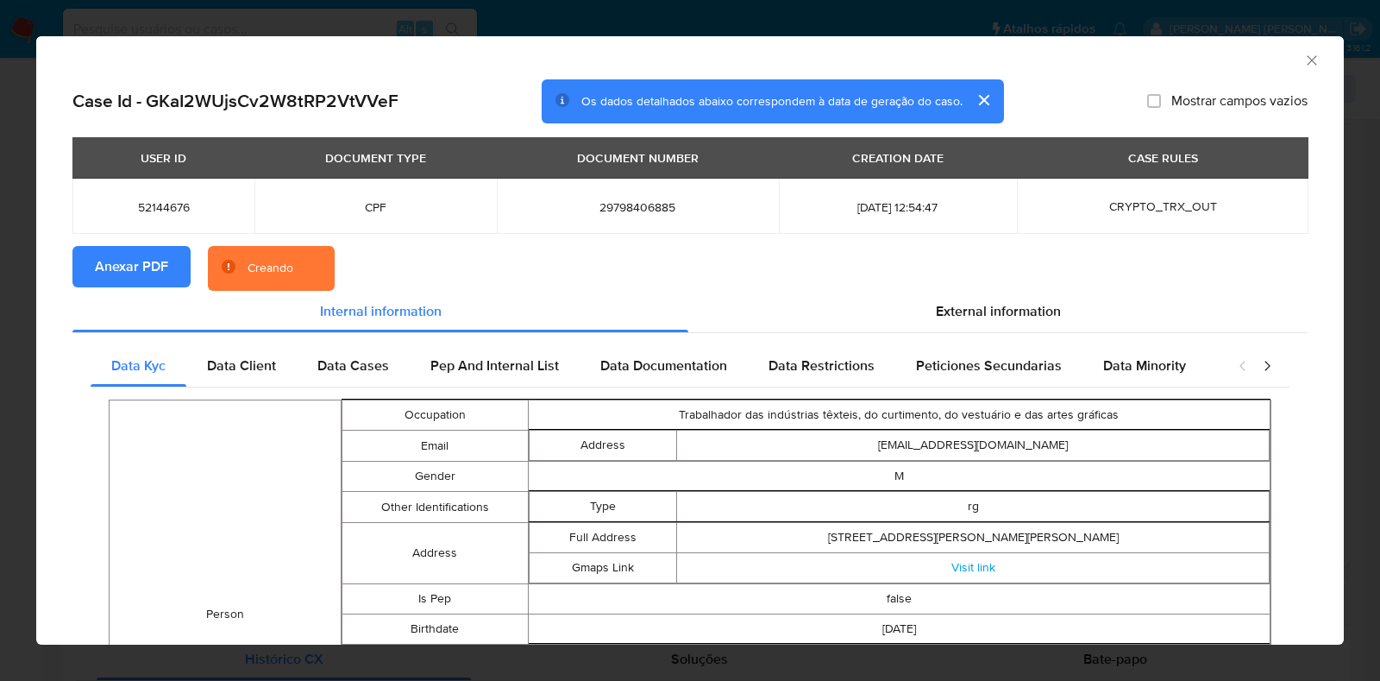
click at [17, 283] on div "AML Data Collector Case Id - GKaI2WUjsCv2W8tRP2VtVVeF Os dados detalhados abaix…" at bounding box center [690, 340] width 1380 height 681
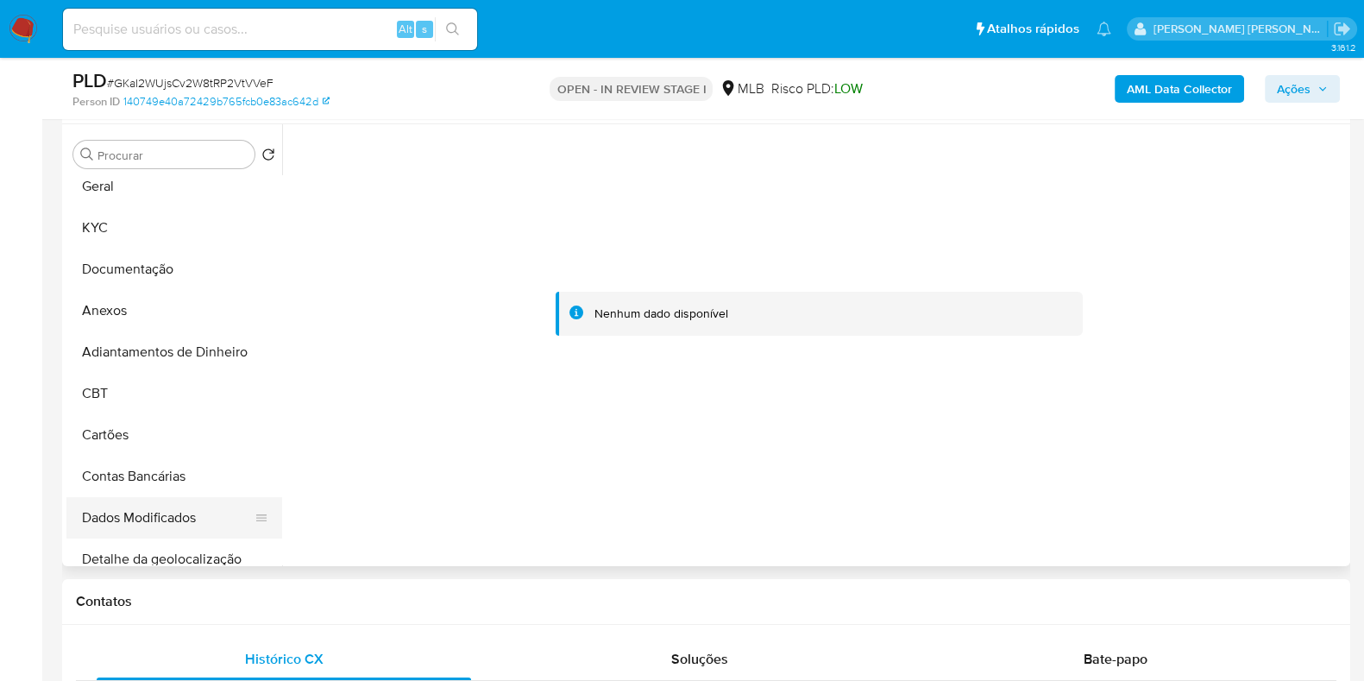
scroll to position [0, 0]
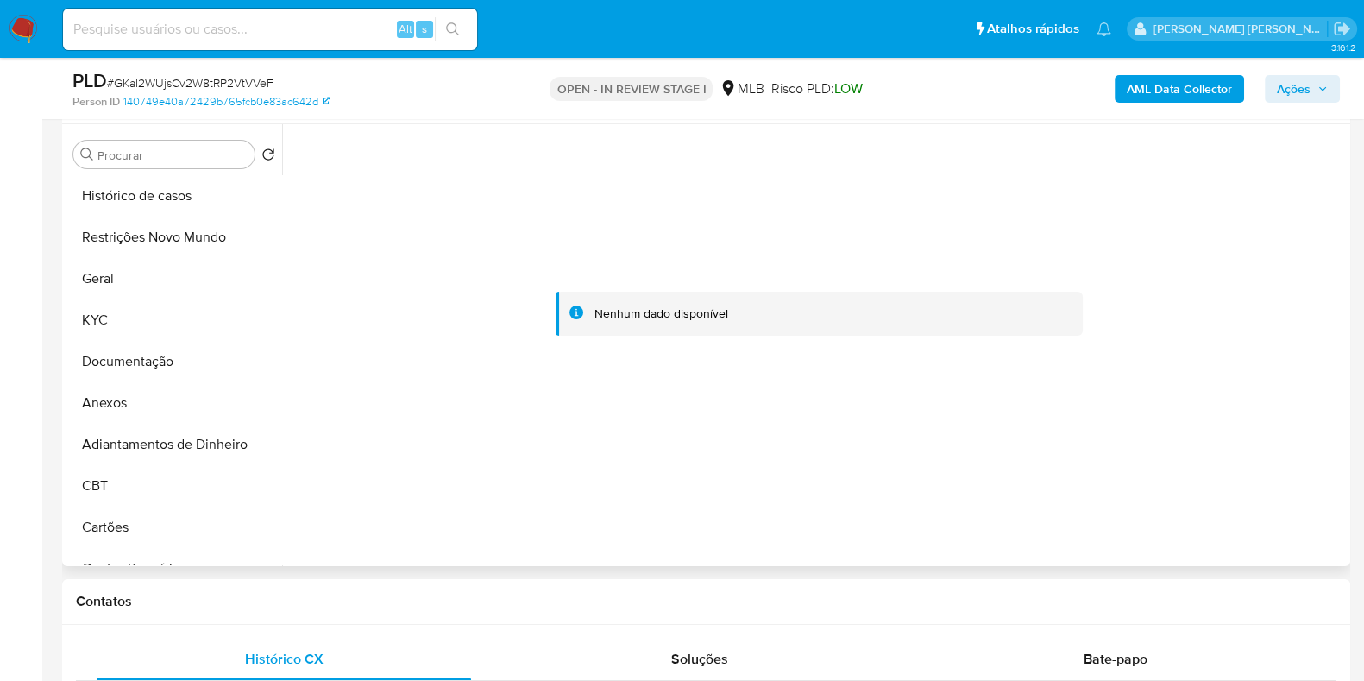
click at [147, 308] on button "KYC" at bounding box center [174, 319] width 216 height 41
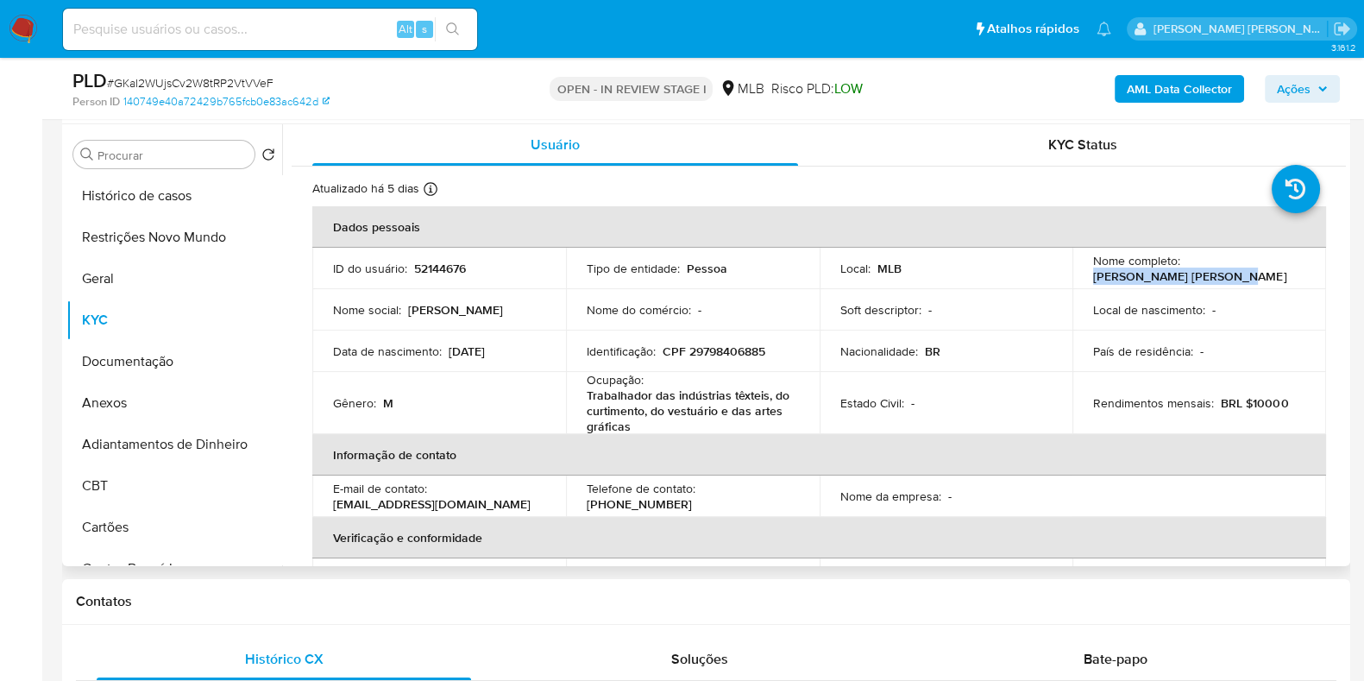
drag, startPoint x: 1219, startPoint y: 278, endPoint x: 1081, endPoint y: 282, distance: 138.1
click at [1081, 282] on td "Nome completo : Gilson da Silva Ribeiro" at bounding box center [1199, 268] width 254 height 41
copy p "Gilson da Silva Ribeiro"
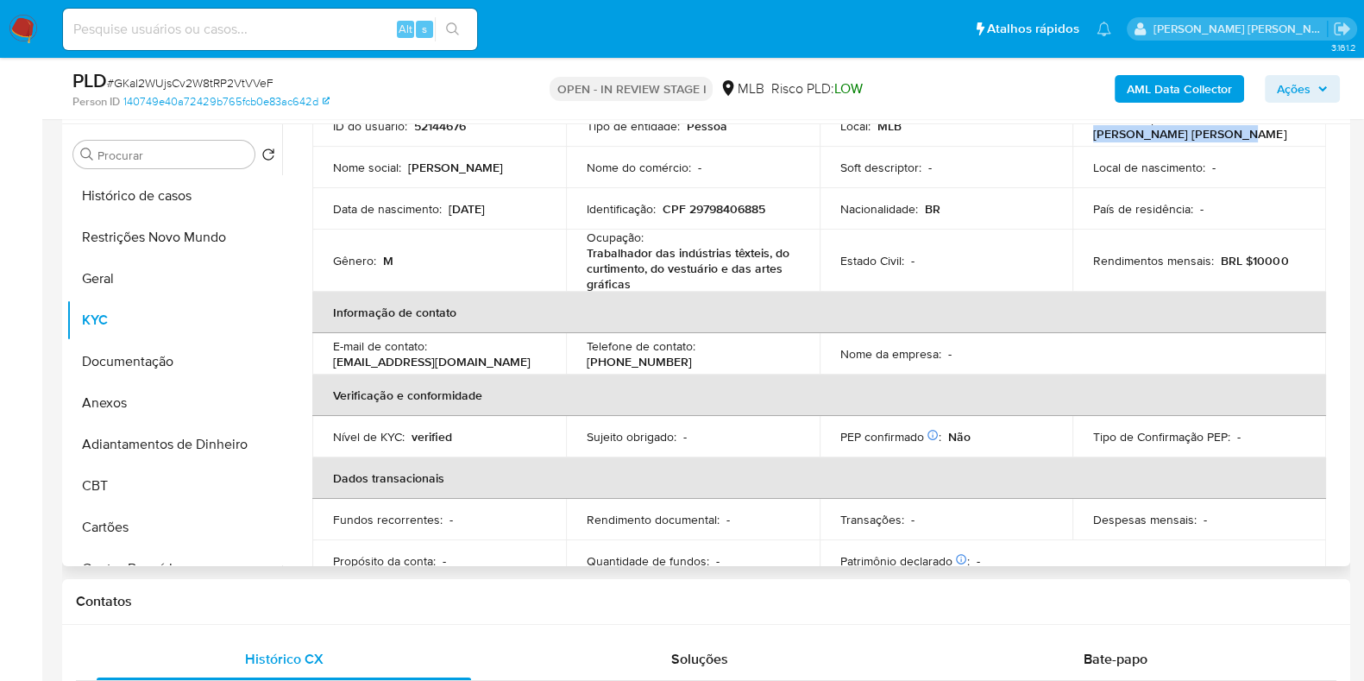
scroll to position [107, 0]
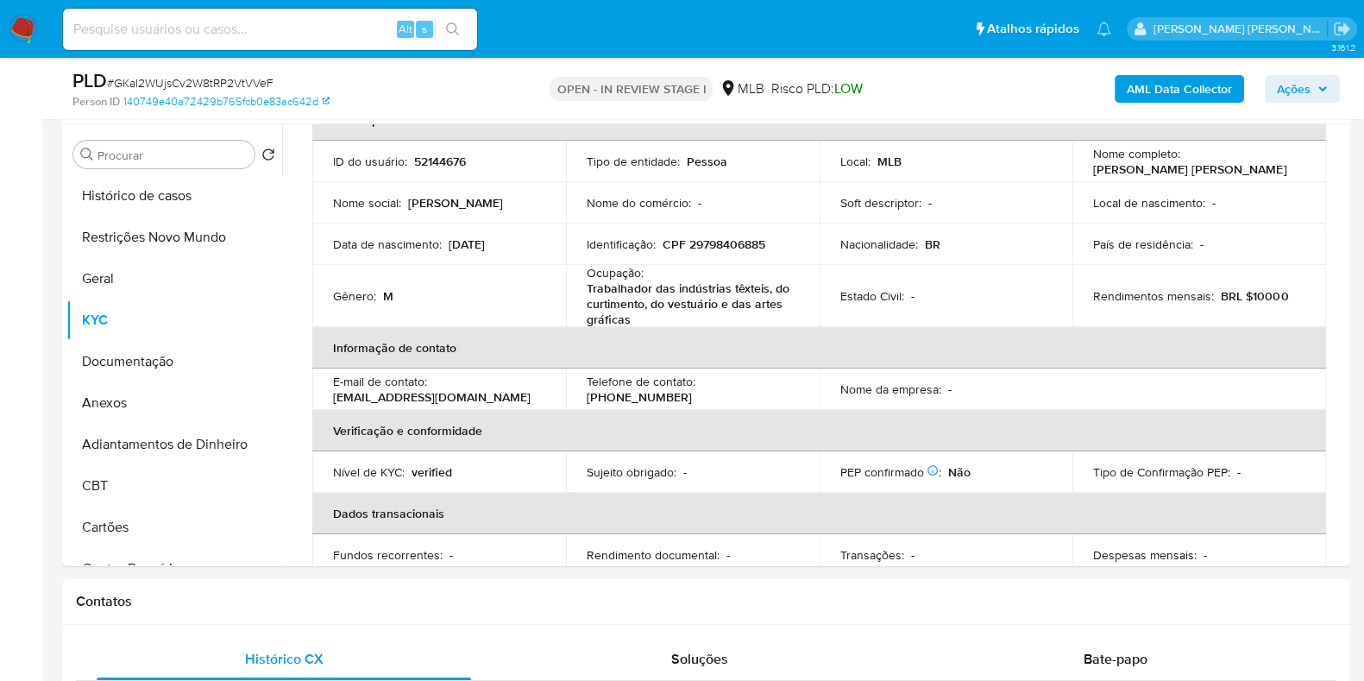
click at [323, 28] on input at bounding box center [270, 29] width 414 height 22
paste input "14012684"
type input "14012684"
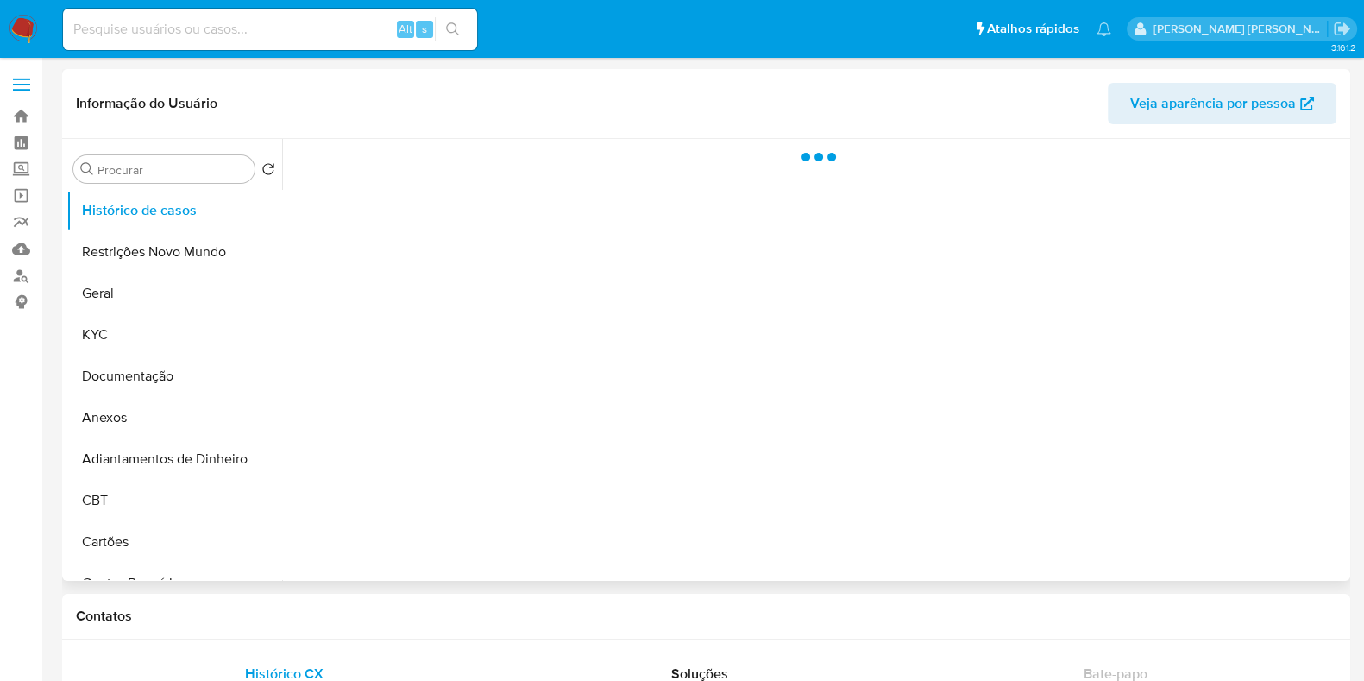
select select "10"
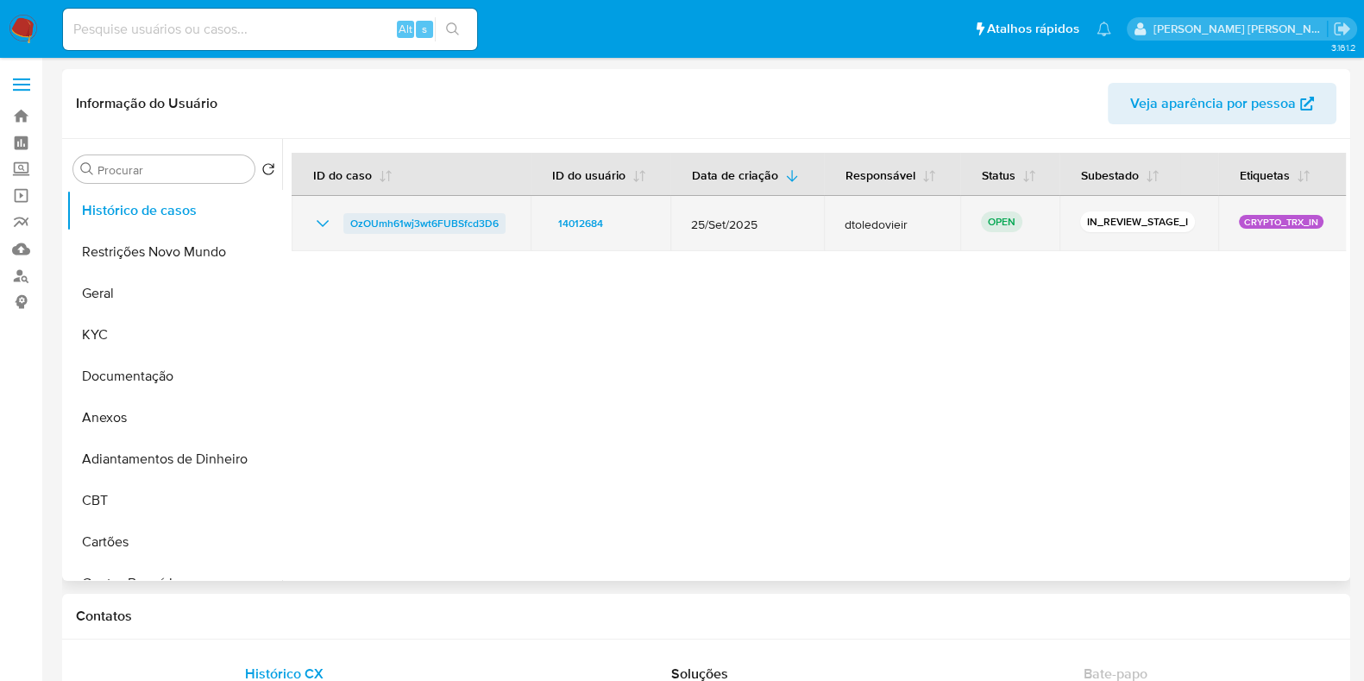
click at [450, 216] on span "OzOUmh61wj3wt6FUBSfcd3D6" at bounding box center [424, 223] width 148 height 21
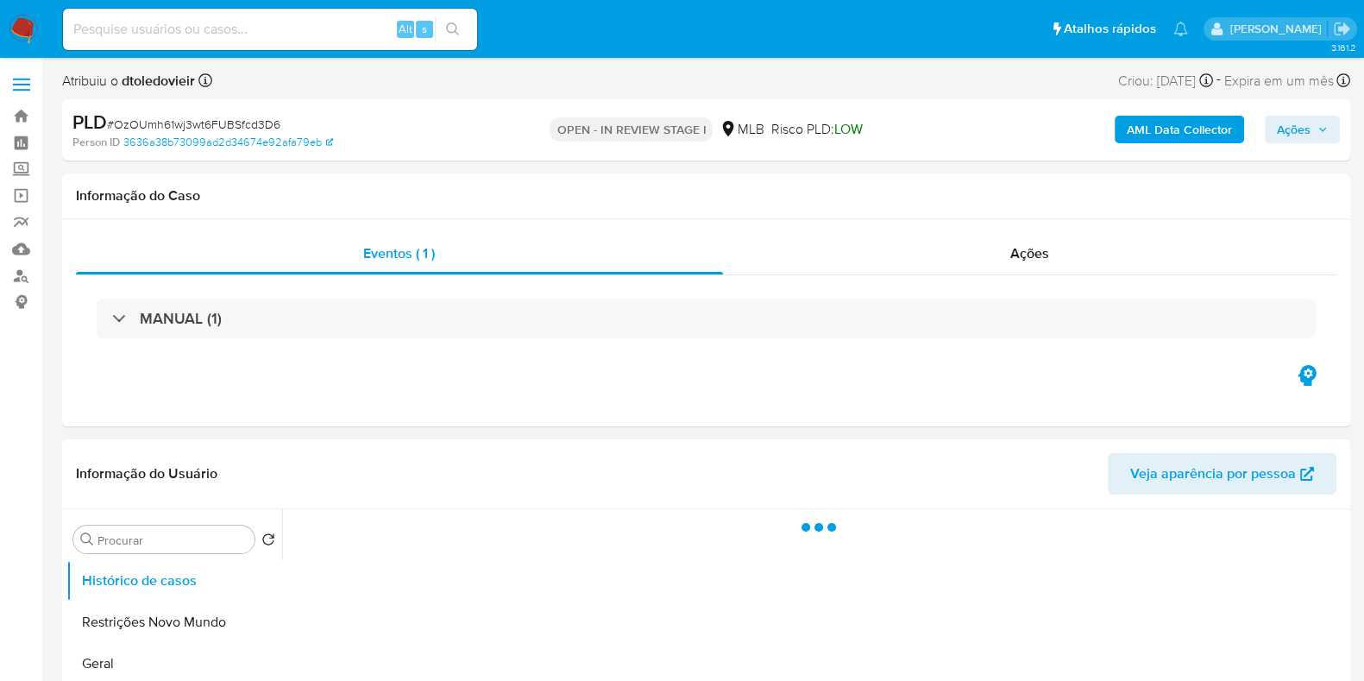
select select "10"
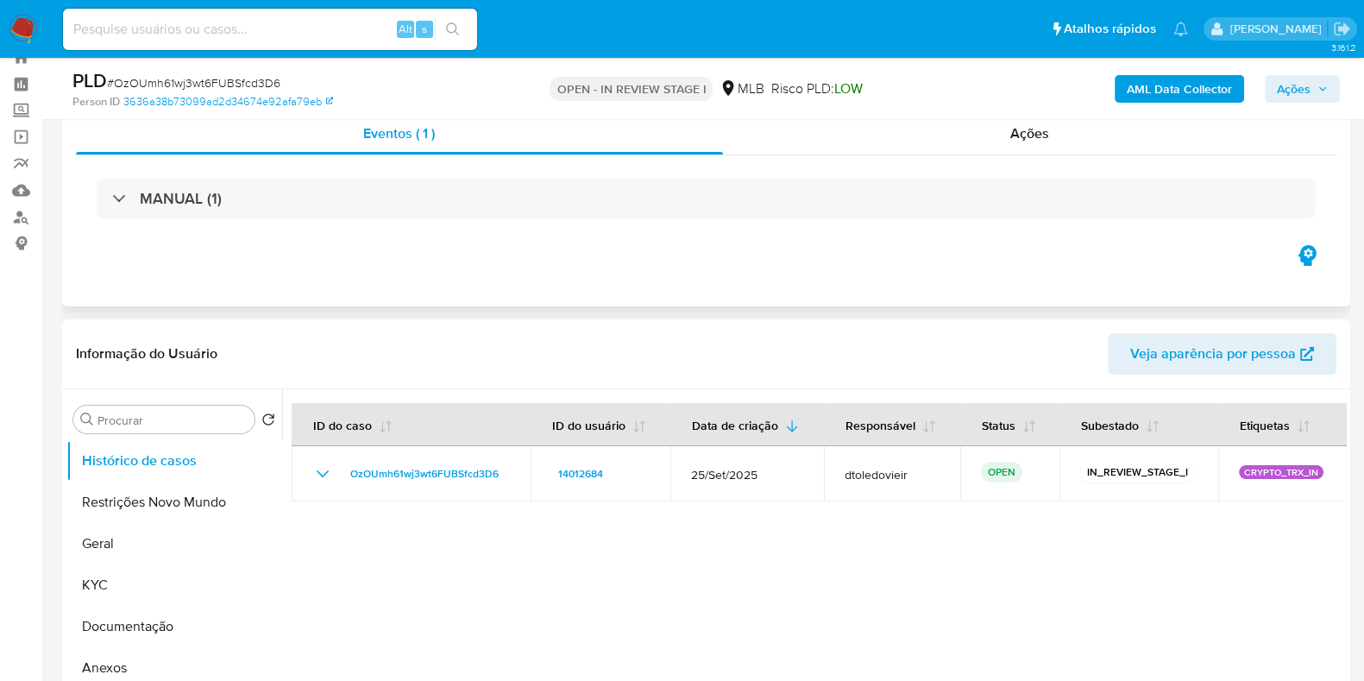
scroll to position [215, 0]
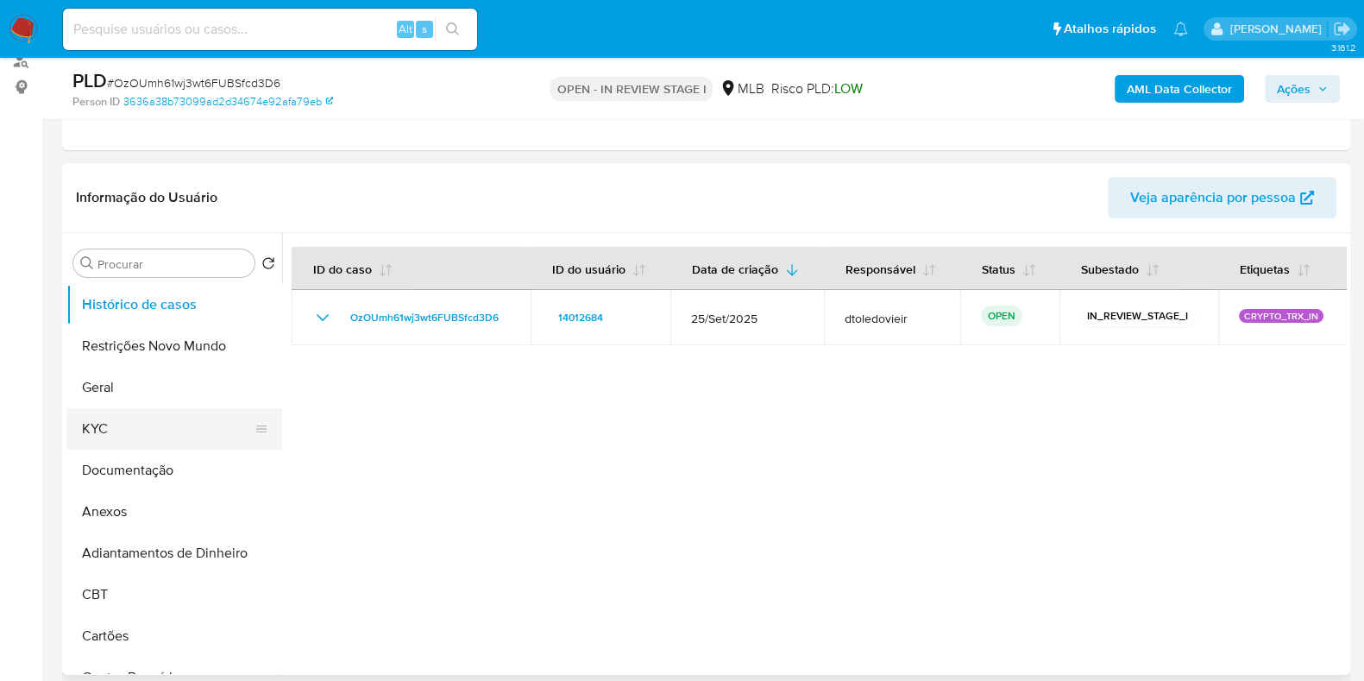
click at [123, 418] on button "KYC" at bounding box center [167, 428] width 202 height 41
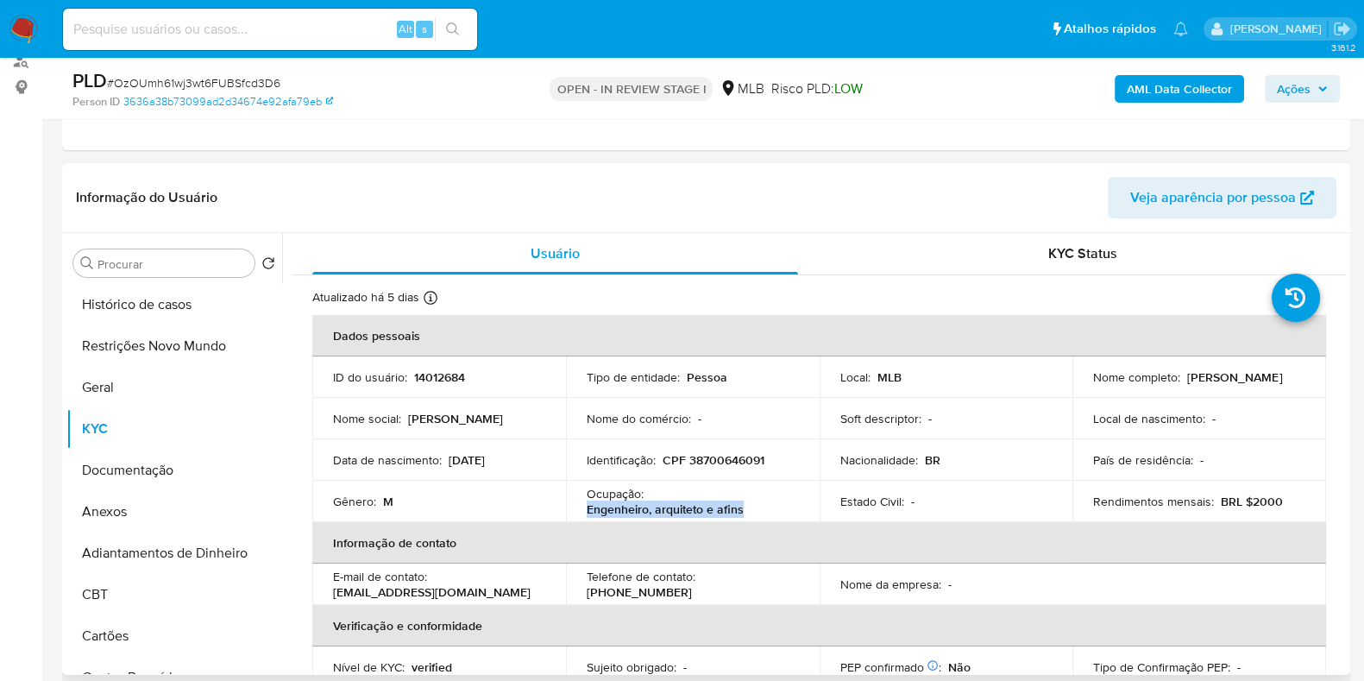
drag, startPoint x: 748, startPoint y: 510, endPoint x: 582, endPoint y: 515, distance: 165.7
click at [582, 515] on td "Ocupação : [PERSON_NAME], arquiteto e afins" at bounding box center [693, 500] width 254 height 41
copy p "Engenheiro, arquiteto e afins"
click at [160, 484] on button "Documentação" at bounding box center [167, 469] width 202 height 41
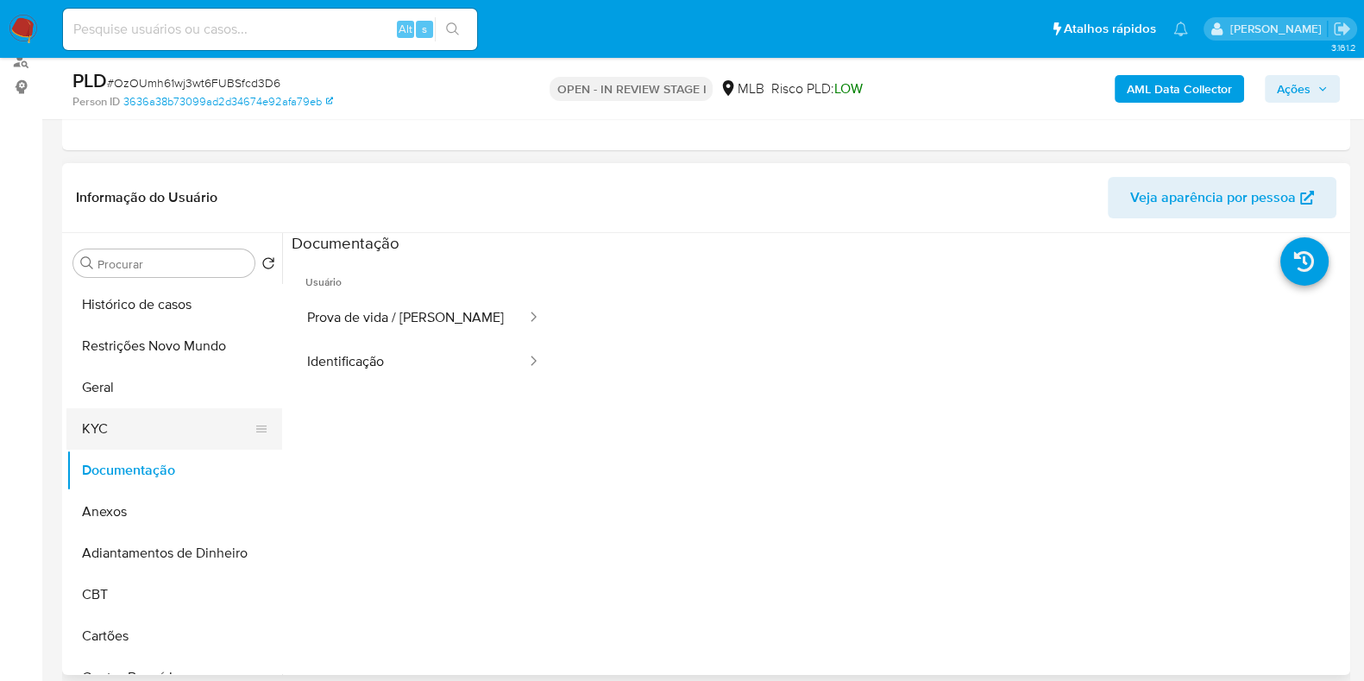
click at [166, 433] on button "KYC" at bounding box center [167, 428] width 202 height 41
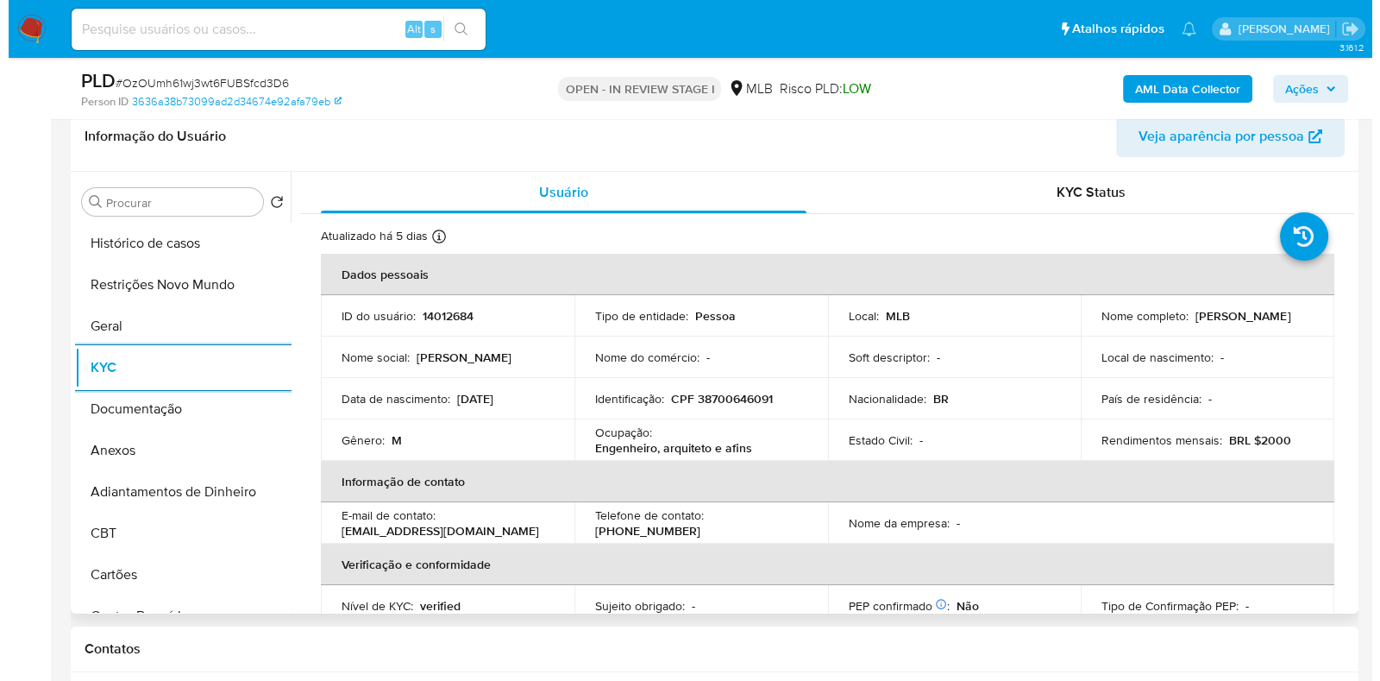
scroll to position [323, 0]
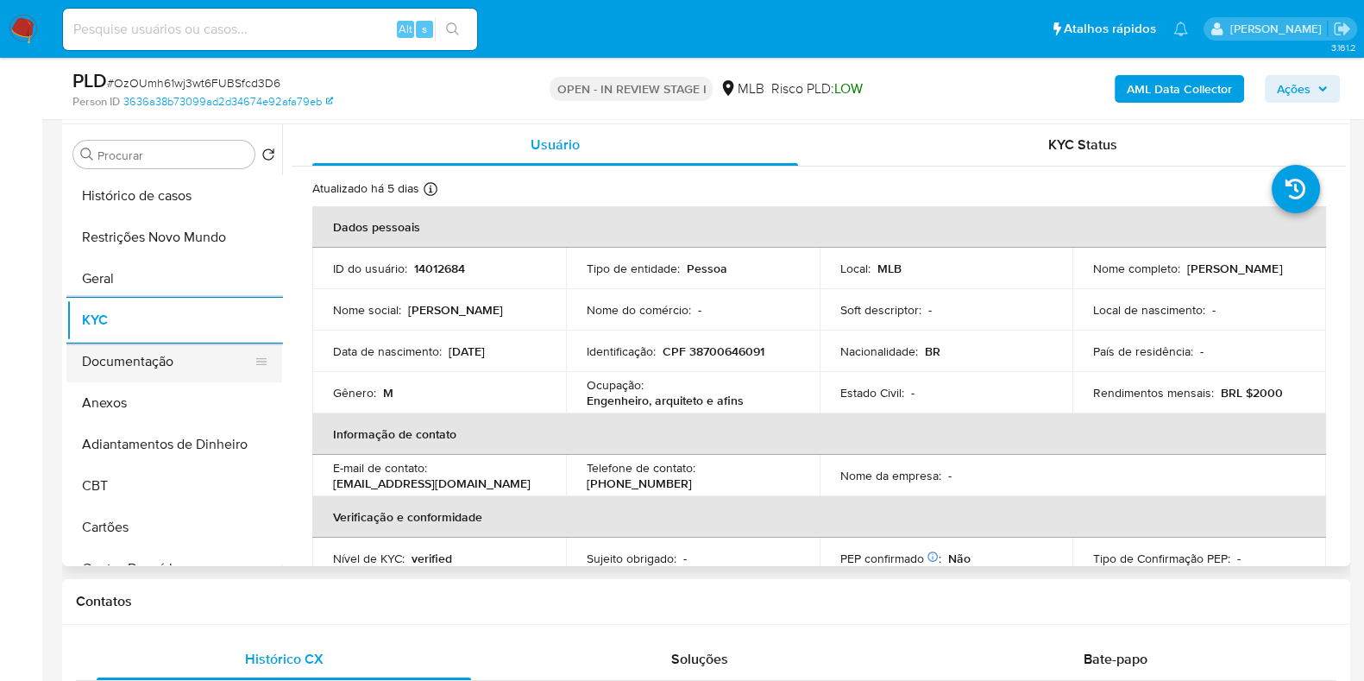
click at [147, 358] on button "Documentação" at bounding box center [167, 361] width 202 height 41
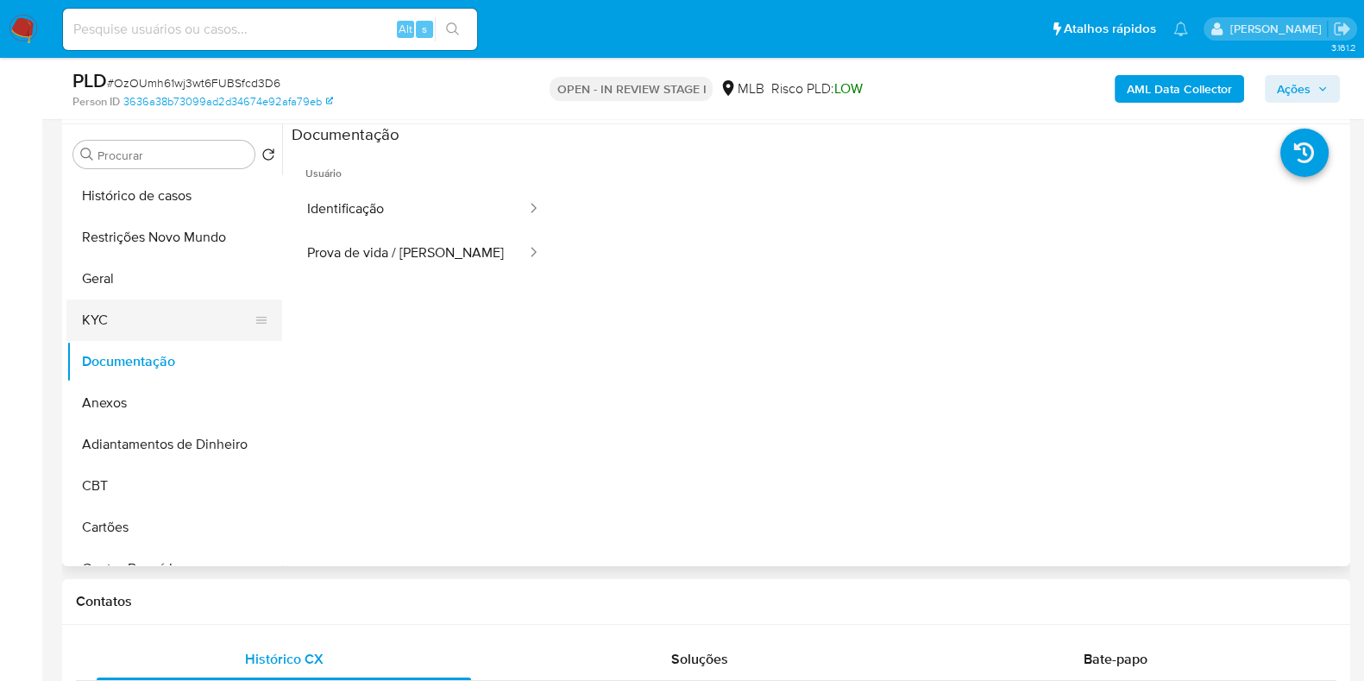
click at [150, 316] on button "KYC" at bounding box center [167, 319] width 202 height 41
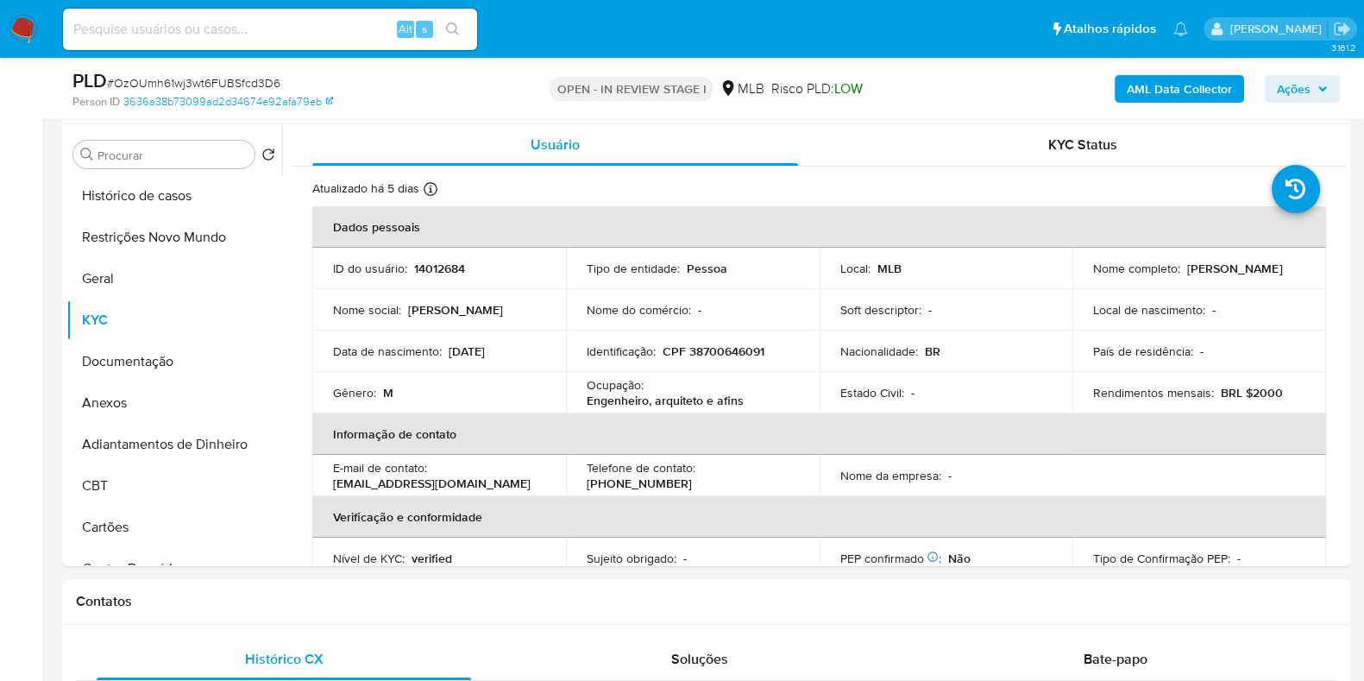
click at [1178, 89] on b "AML Data Collector" at bounding box center [1179, 89] width 105 height 28
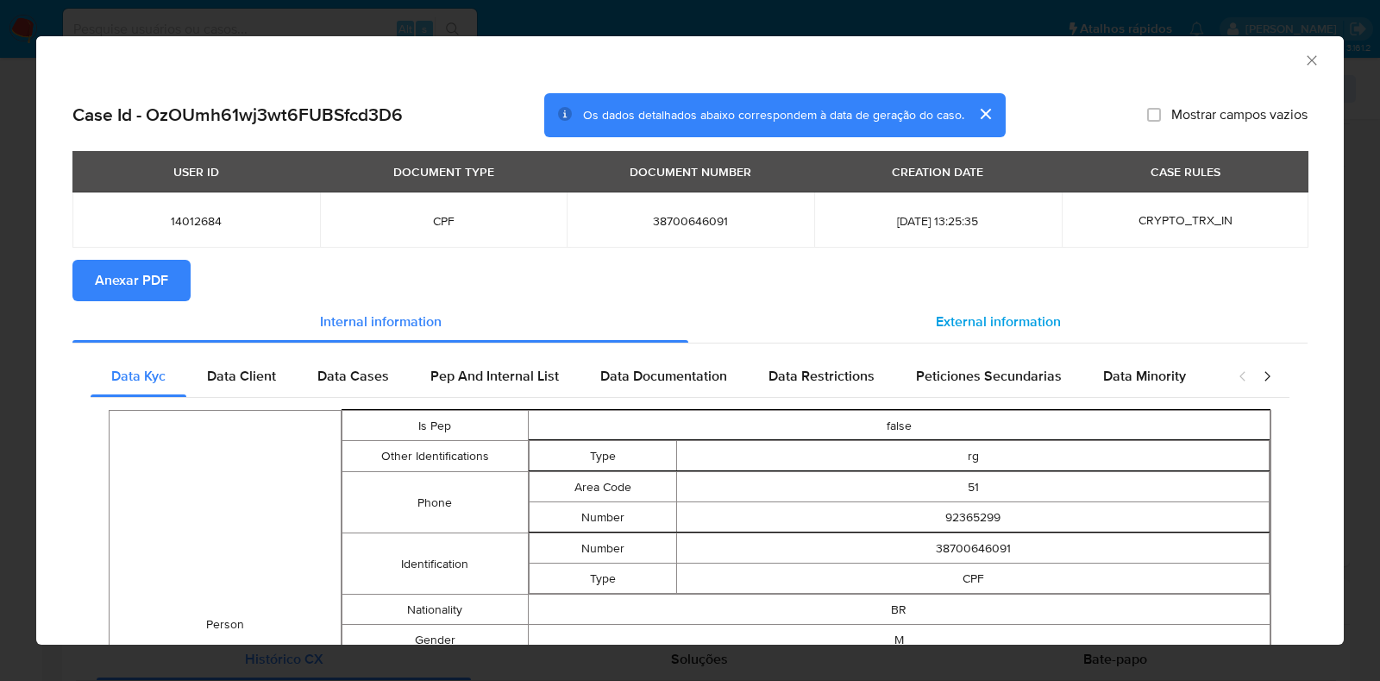
click at [972, 317] on span "External information" at bounding box center [998, 321] width 125 height 20
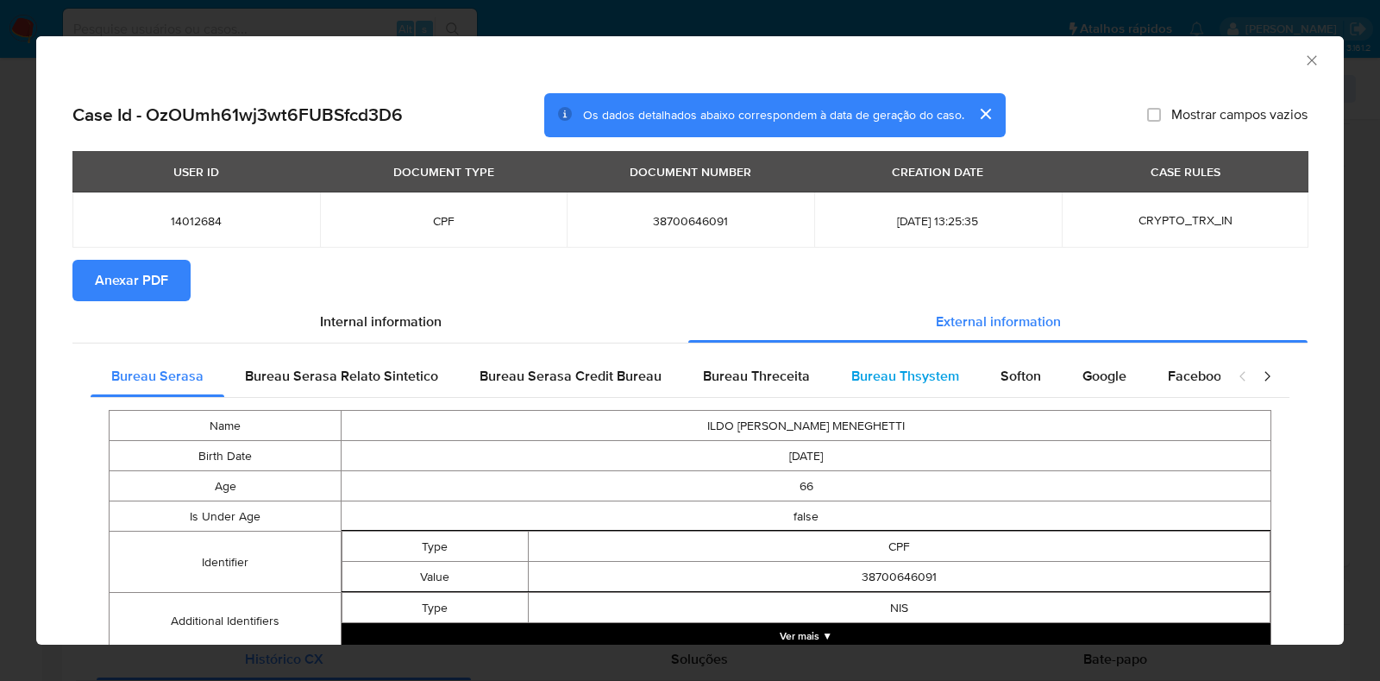
click at [868, 381] on span "Bureau Thsystem" at bounding box center [905, 376] width 108 height 20
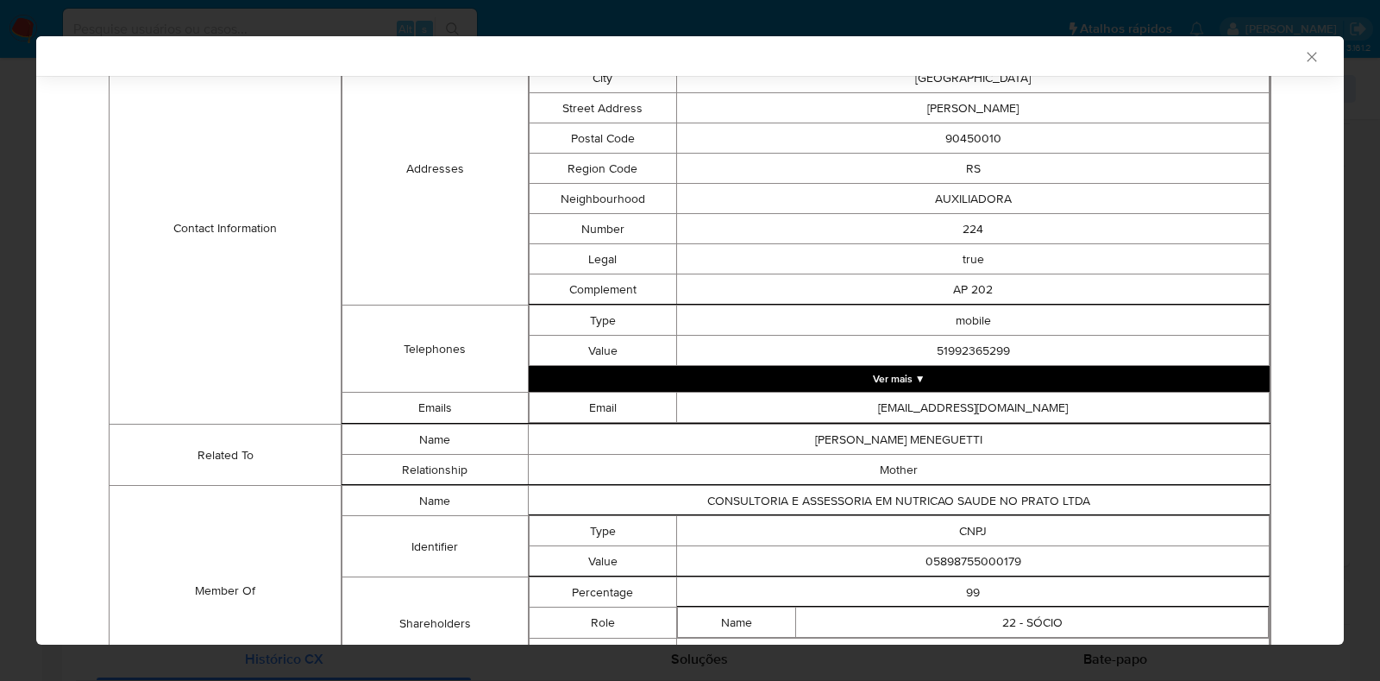
scroll to position [705, 0]
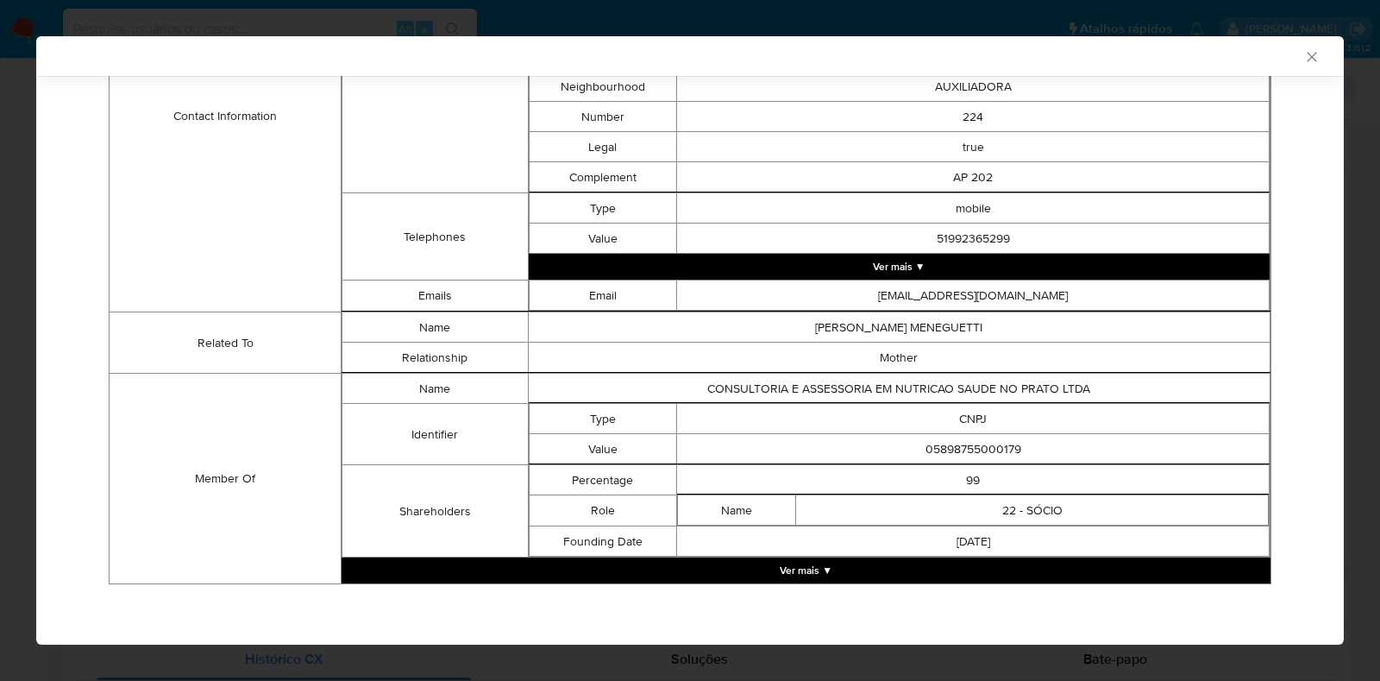
click at [958, 443] on td "05898755000179" at bounding box center [973, 449] width 593 height 30
copy td "05898755000179"
